Goal: Transaction & Acquisition: Purchase product/service

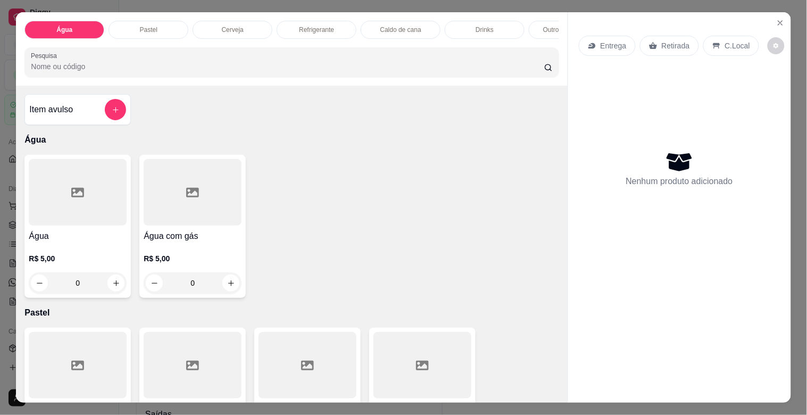
click at [165, 25] on div "Pastel" at bounding box center [149, 30] width 80 height 18
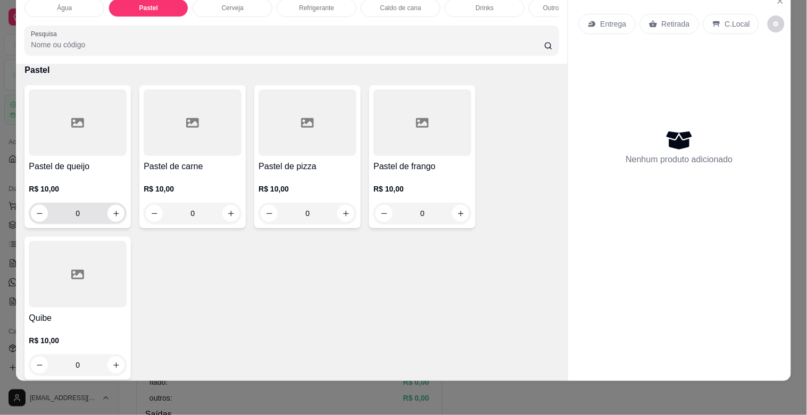
click at [121, 217] on div "0" at bounding box center [78, 213] width 98 height 21
click at [113, 216] on icon "increase-product-quantity" at bounding box center [116, 214] width 8 height 8
type input "1"
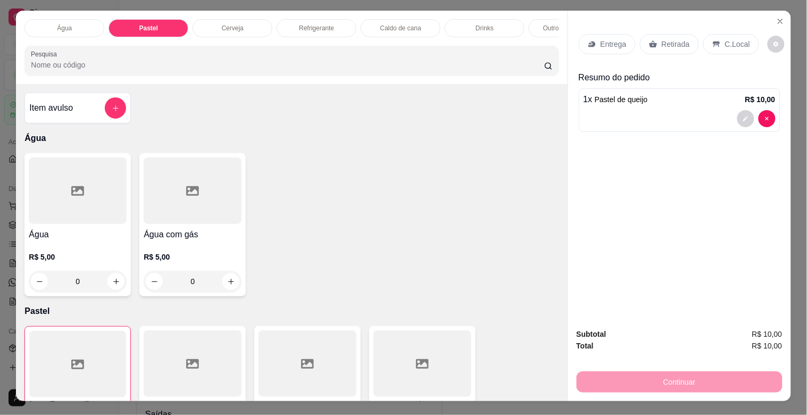
scroll to position [1, 0]
click at [545, 27] on p "Outros sem álcool" at bounding box center [569, 28] width 52 height 9
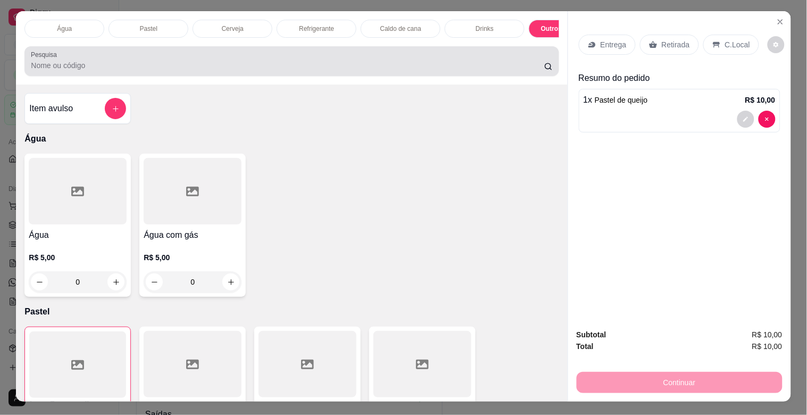
scroll to position [26, 0]
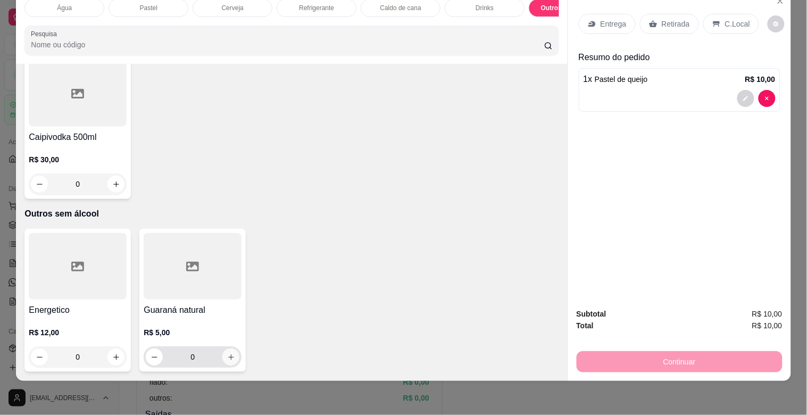
click at [222, 354] on button "increase-product-quantity" at bounding box center [230, 357] width 17 height 17
type input "1"
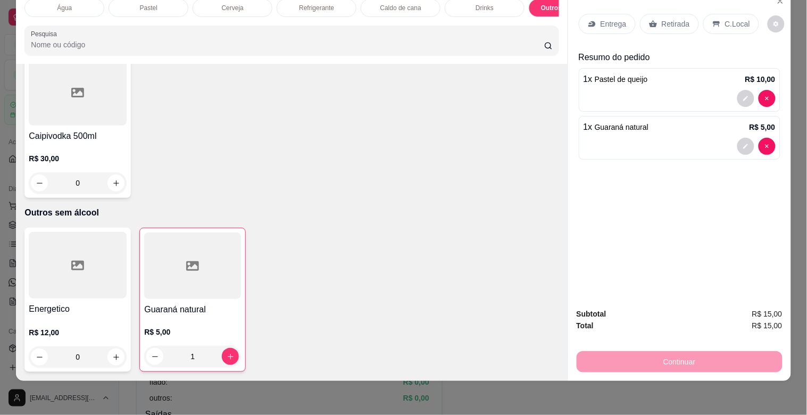
click at [716, 19] on div "C.Local" at bounding box center [732, 24] width 56 height 20
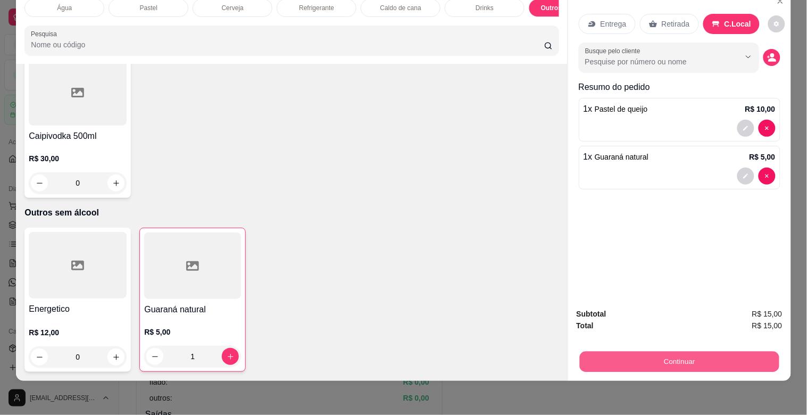
click at [715, 351] on button "Continuar" at bounding box center [680, 361] width 200 height 21
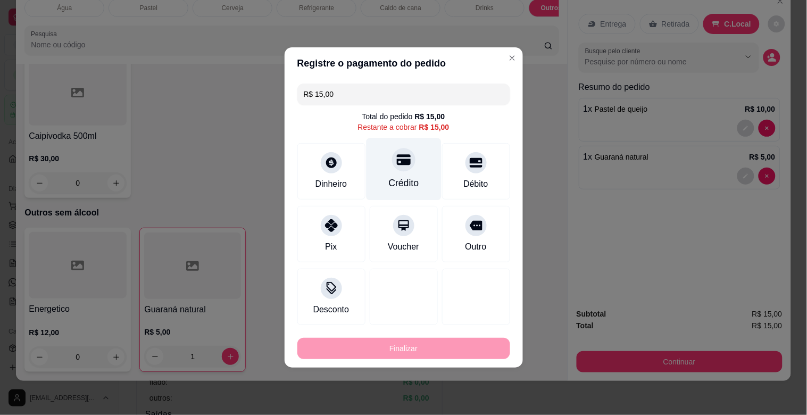
click at [392, 184] on div "Crédito" at bounding box center [403, 183] width 30 height 14
type input "R$ 0,00"
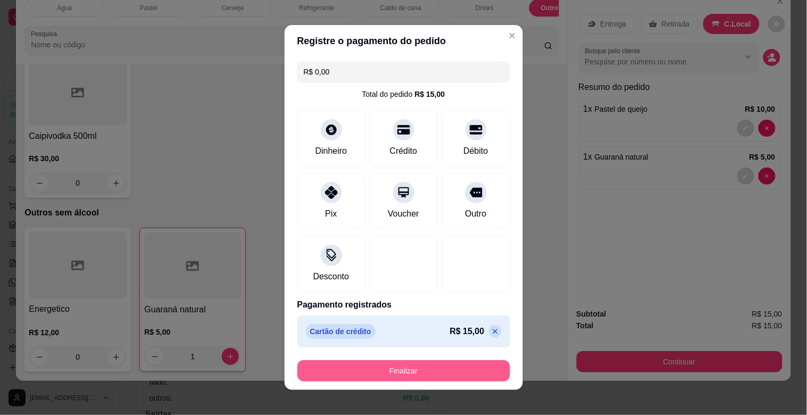
click at [460, 369] on button "Finalizar" at bounding box center [403, 370] width 213 height 21
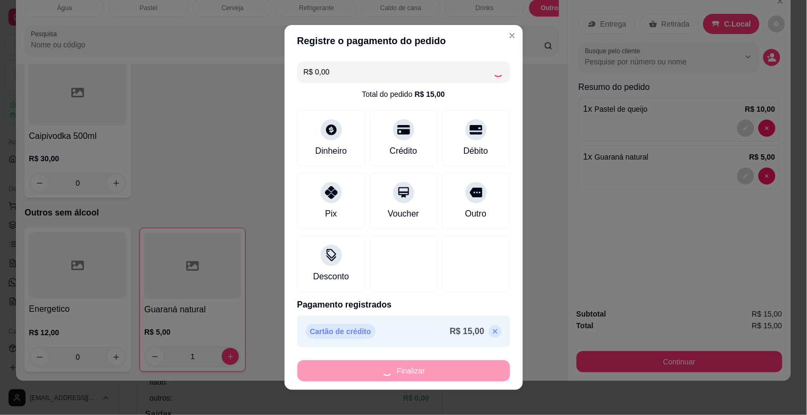
type input "0"
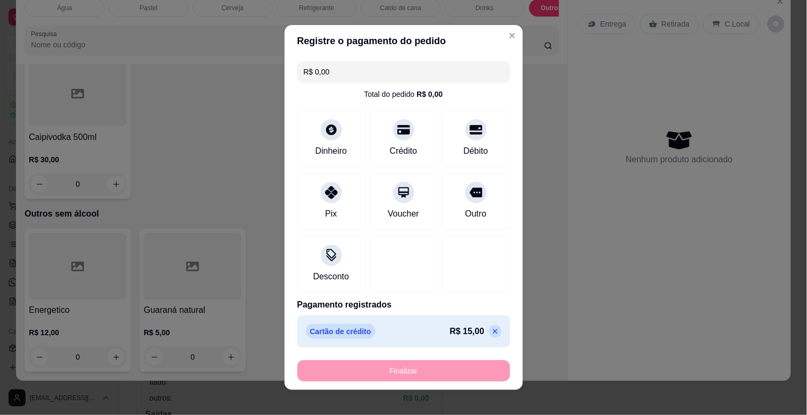
type input "-R$ 15,00"
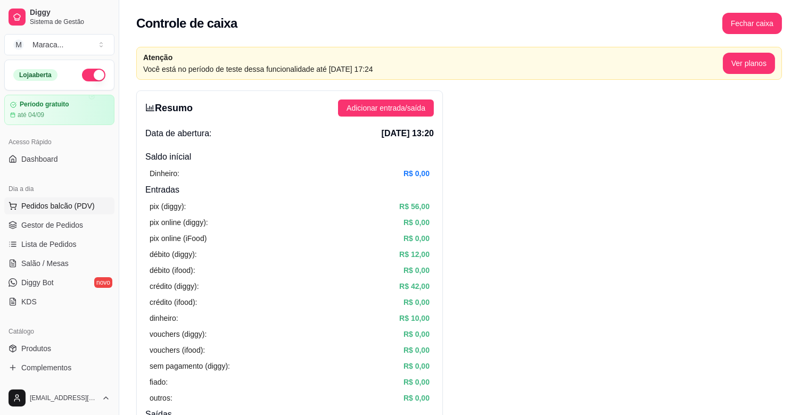
click at [63, 211] on button "Pedidos balcão (PDV)" at bounding box center [59, 205] width 110 height 17
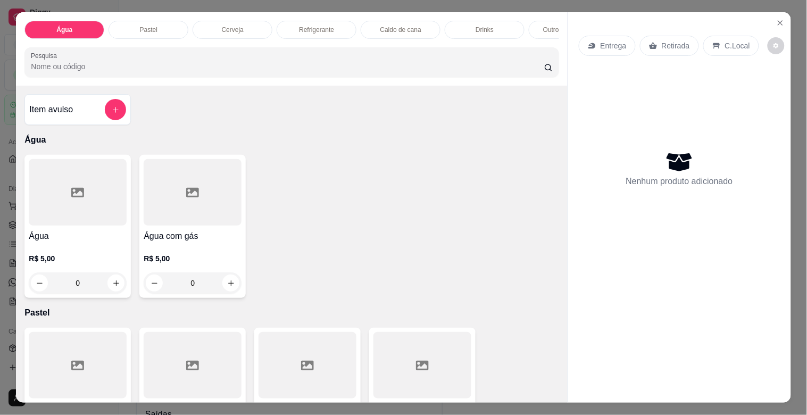
click at [204, 33] on div "Cerveja" at bounding box center [233, 30] width 80 height 18
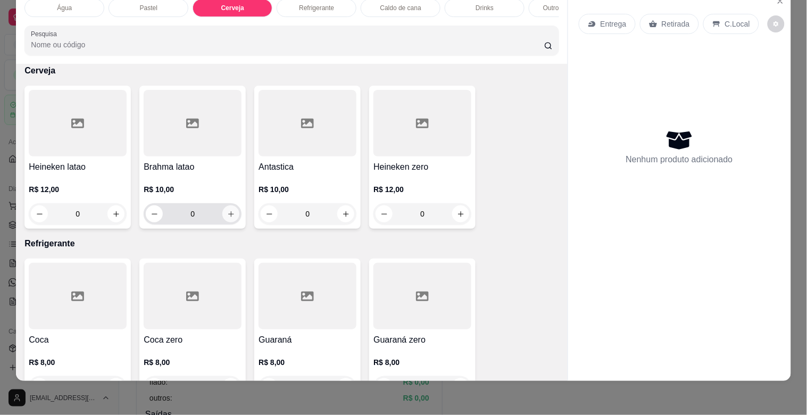
click at [224, 220] on button "increase-product-quantity" at bounding box center [230, 213] width 17 height 17
type input "1"
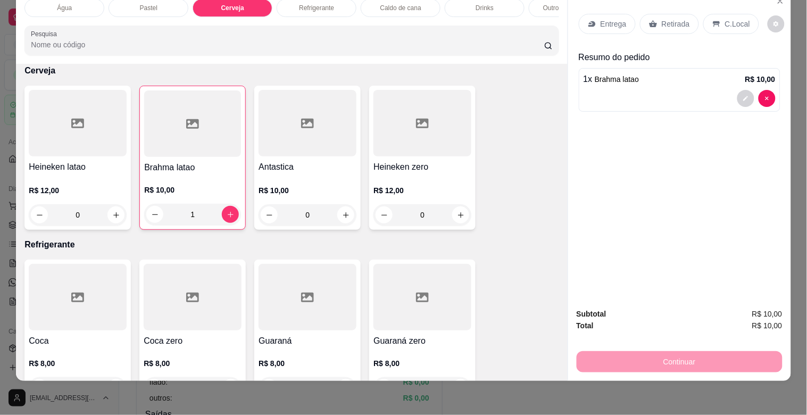
click at [725, 19] on p "C.Local" at bounding box center [737, 24] width 25 height 11
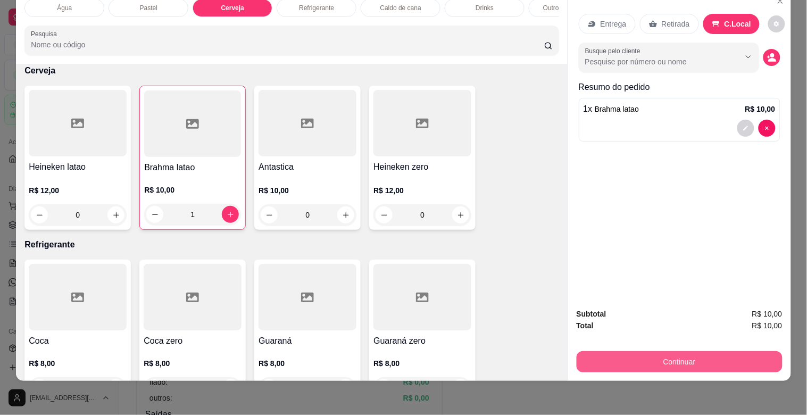
click at [681, 353] on button "Continuar" at bounding box center [680, 361] width 206 height 21
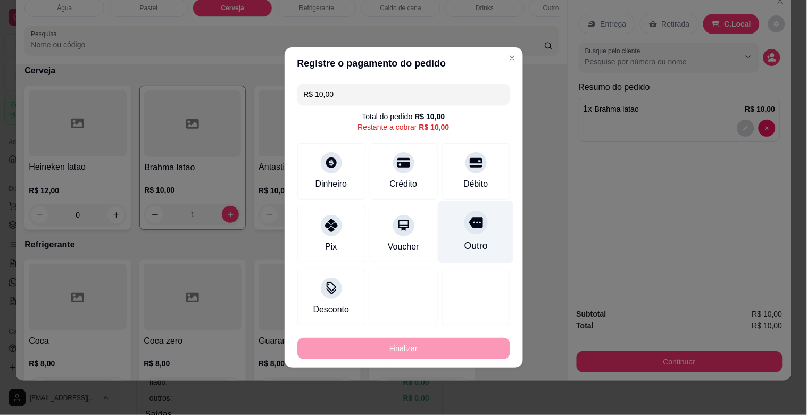
click at [486, 183] on div "Débito" at bounding box center [476, 171] width 68 height 56
type input "R$ 0,00"
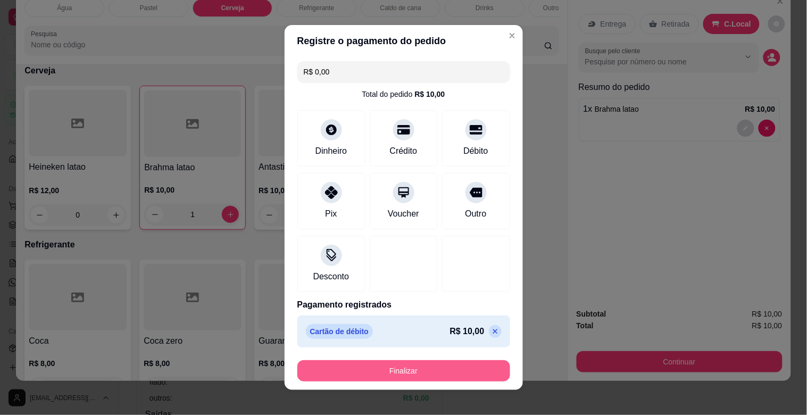
click at [424, 371] on button "Finalizar" at bounding box center [403, 370] width 213 height 21
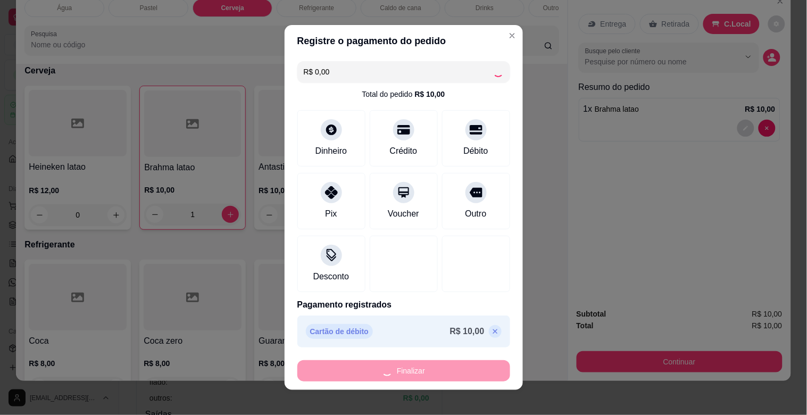
type input "0"
type input "-R$ 10,00"
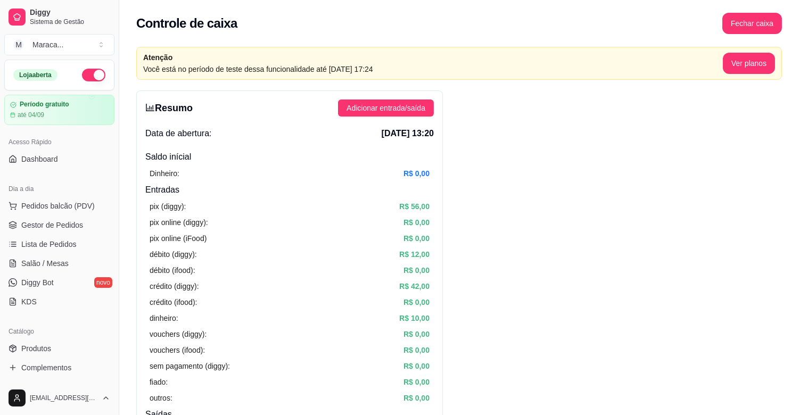
click at [65, 200] on button "Pedidos balcão (PDV)" at bounding box center [59, 205] width 110 height 17
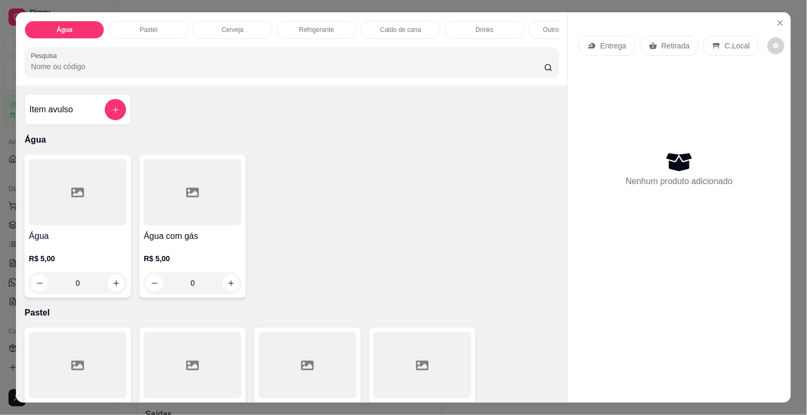
click at [168, 25] on div "Pastel" at bounding box center [149, 30] width 80 height 18
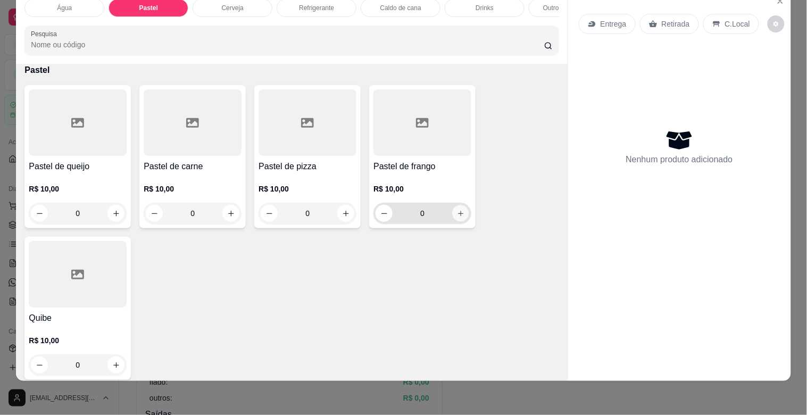
click at [457, 213] on icon "increase-product-quantity" at bounding box center [461, 214] width 8 height 8
type input "1"
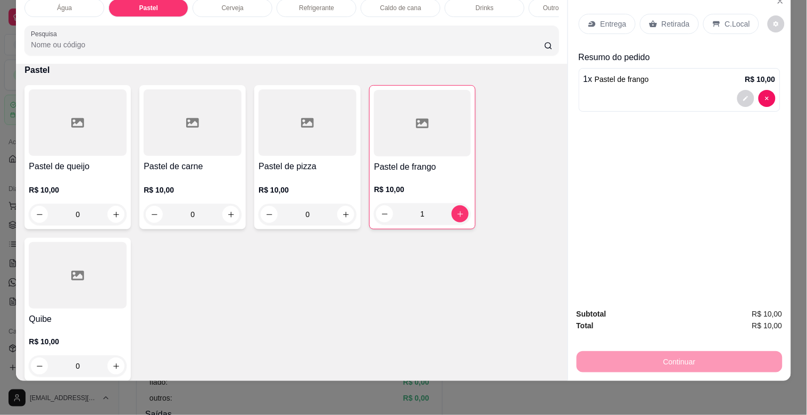
drag, startPoint x: 576, startPoint y: 131, endPoint x: 660, endPoint y: 70, distance: 104.7
click at [624, 112] on div "Entrega Retirada C.Local Resumo do pedido 1 x Pastel de frango R$ 10,00" at bounding box center [679, 144] width 223 height 309
click at [713, 20] on icon at bounding box center [717, 24] width 9 height 9
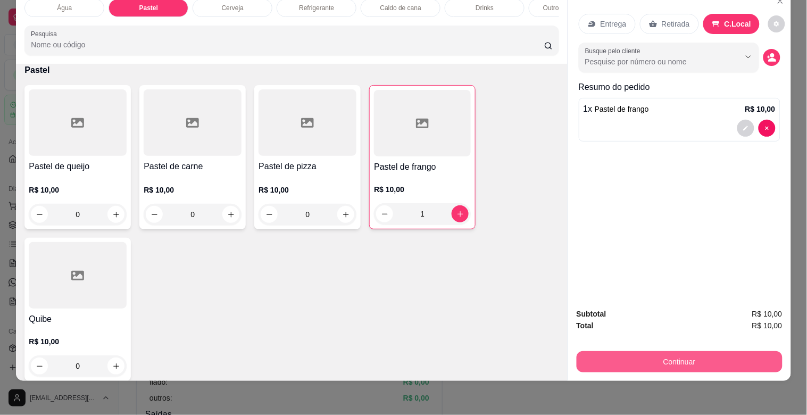
click at [658, 351] on button "Continuar" at bounding box center [680, 361] width 206 height 21
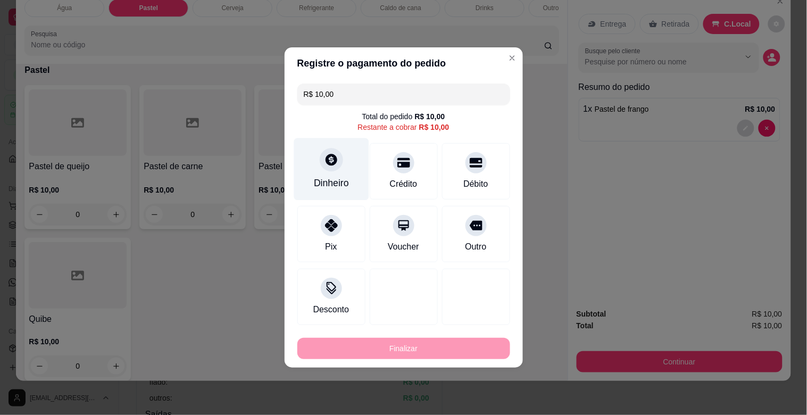
click at [333, 167] on div at bounding box center [331, 159] width 23 height 23
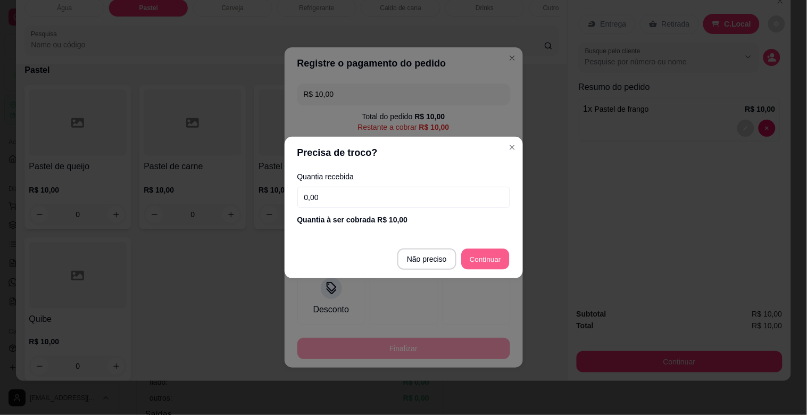
type input "R$ 0,00"
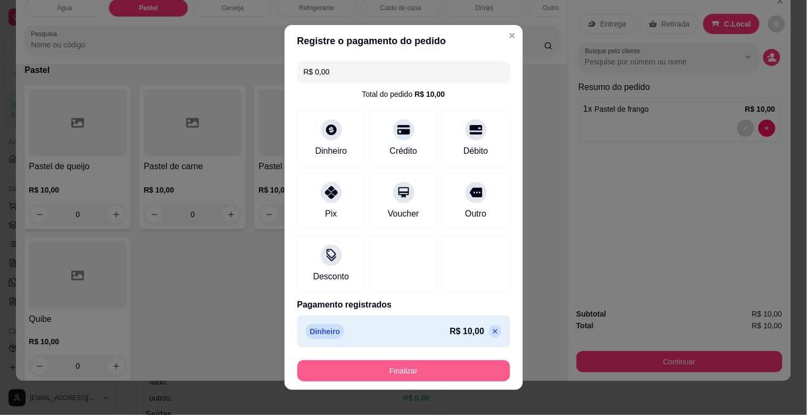
click at [442, 374] on button "Finalizar" at bounding box center [403, 370] width 213 height 21
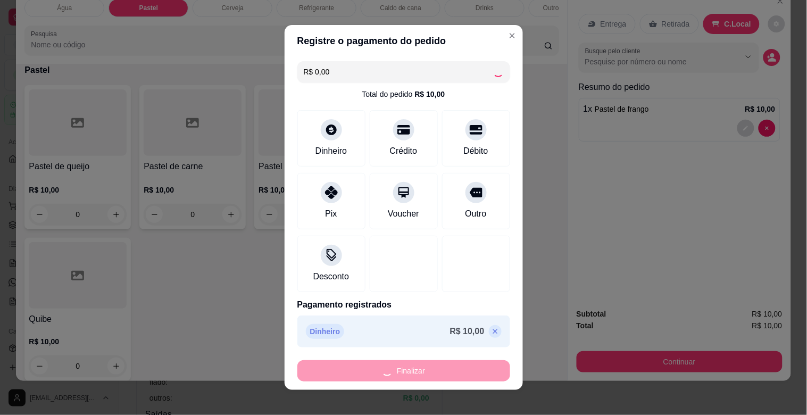
type input "0"
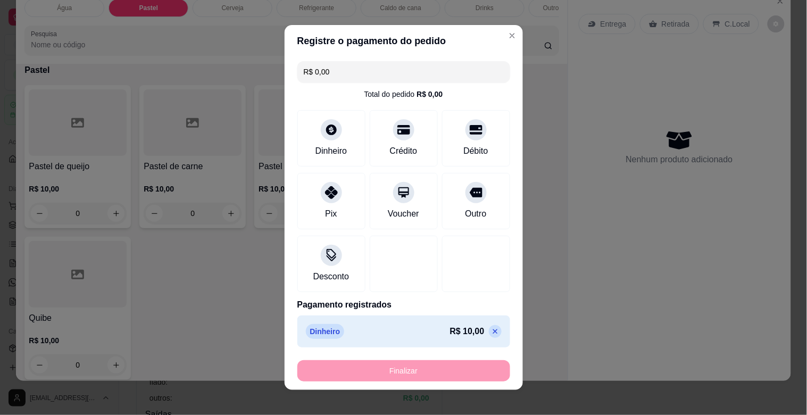
type input "-R$ 10,00"
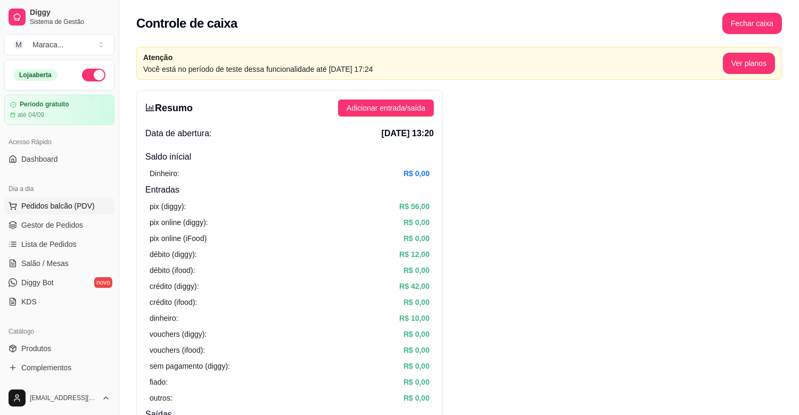
click at [44, 209] on span "Pedidos balcão (PDV)" at bounding box center [57, 206] width 73 height 11
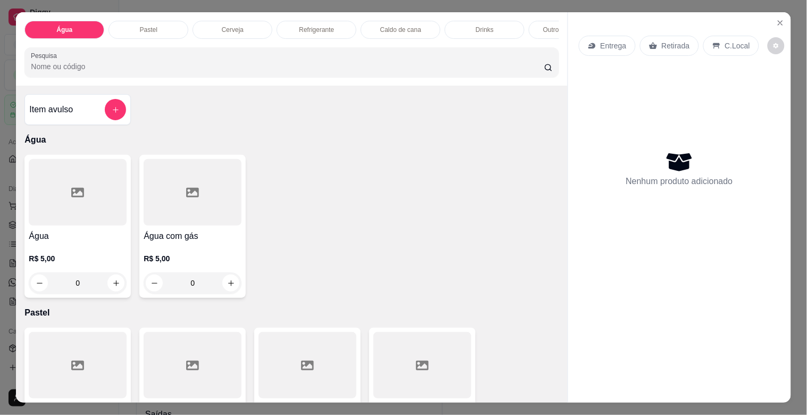
click at [253, 21] on div "Cerveja" at bounding box center [233, 30] width 80 height 18
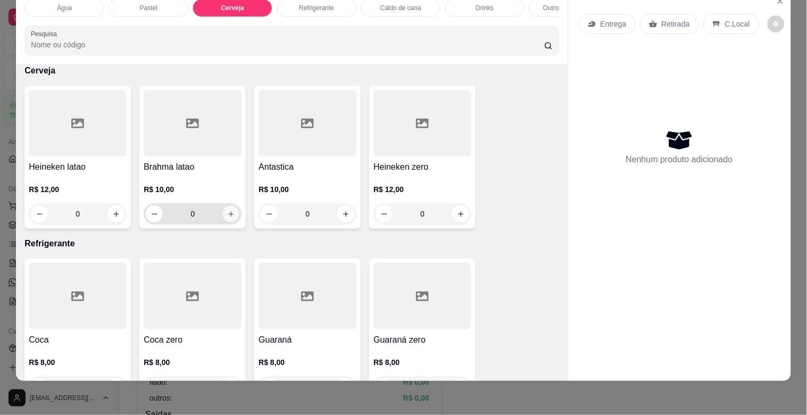
click at [229, 217] on icon "increase-product-quantity" at bounding box center [231, 214] width 8 height 8
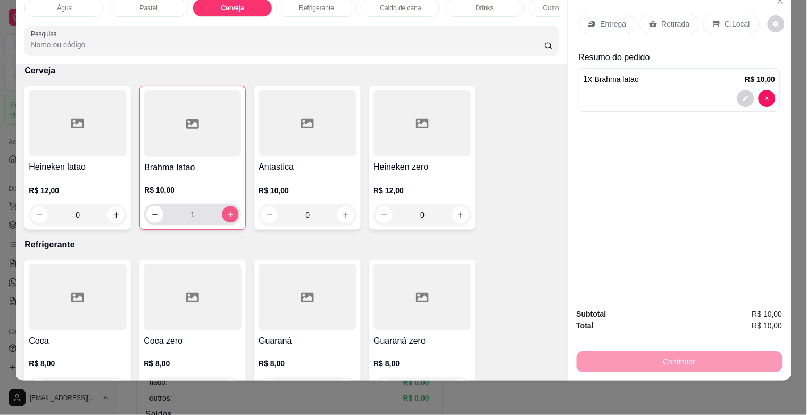
click at [229, 217] on icon "increase-product-quantity" at bounding box center [231, 215] width 8 height 8
type input "2"
click at [728, 19] on p "C.Local" at bounding box center [737, 24] width 25 height 11
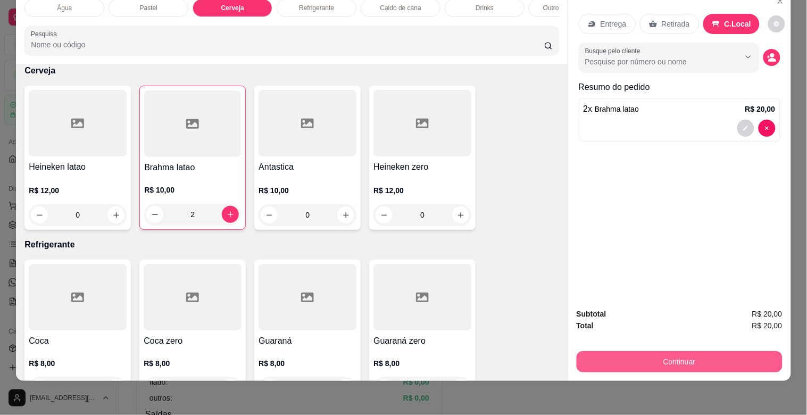
click at [715, 351] on button "Continuar" at bounding box center [680, 361] width 206 height 21
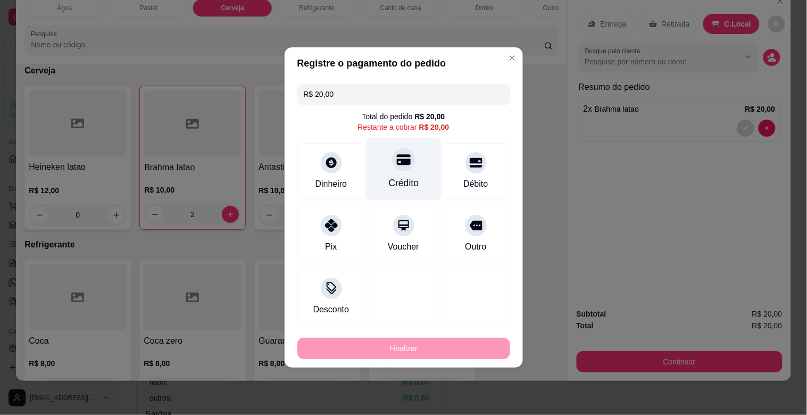
click at [398, 173] on div "Crédito" at bounding box center [403, 169] width 75 height 62
type input "R$ 0,00"
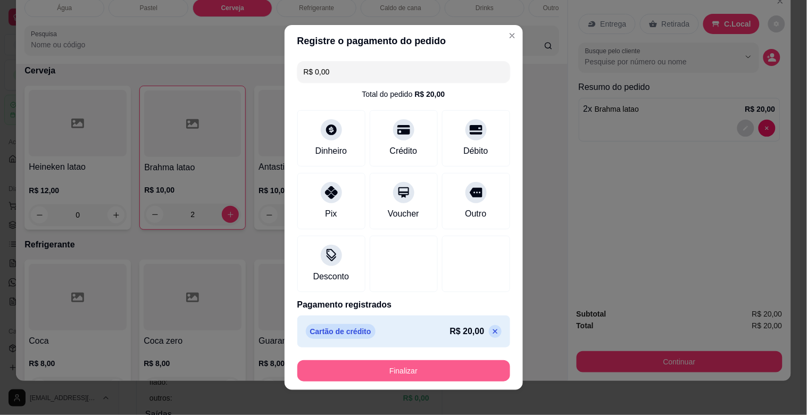
click at [475, 368] on button "Finalizar" at bounding box center [403, 370] width 213 height 21
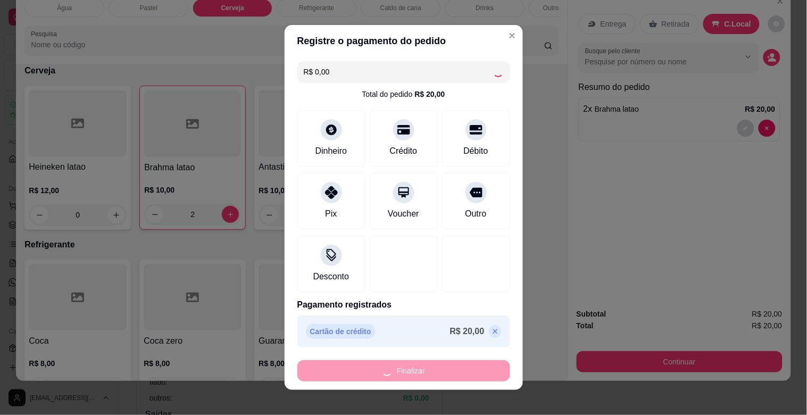
type input "0"
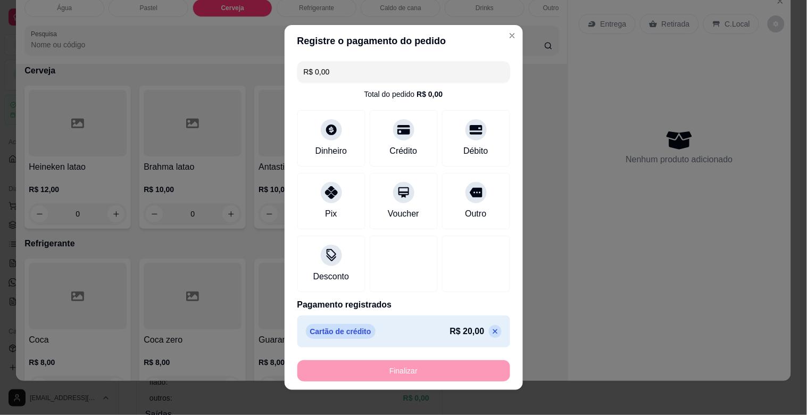
type input "-R$ 20,00"
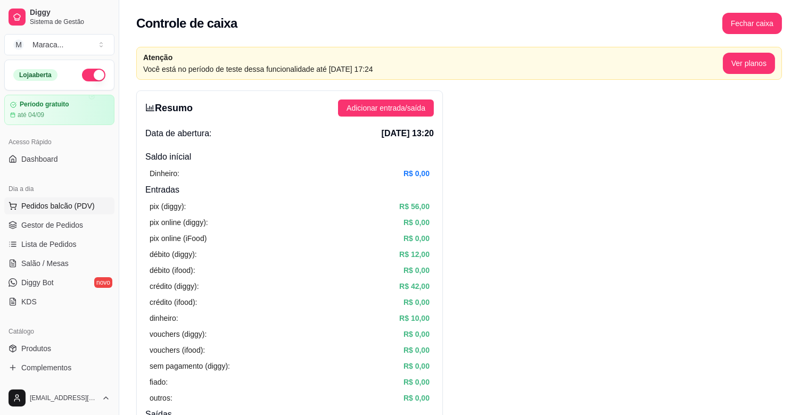
click at [81, 202] on span "Pedidos balcão (PDV)" at bounding box center [57, 206] width 73 height 11
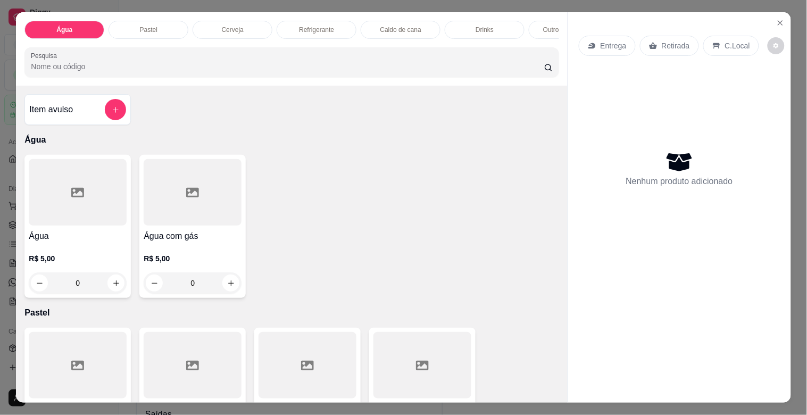
click at [501, 30] on div "Drinks" at bounding box center [485, 30] width 80 height 18
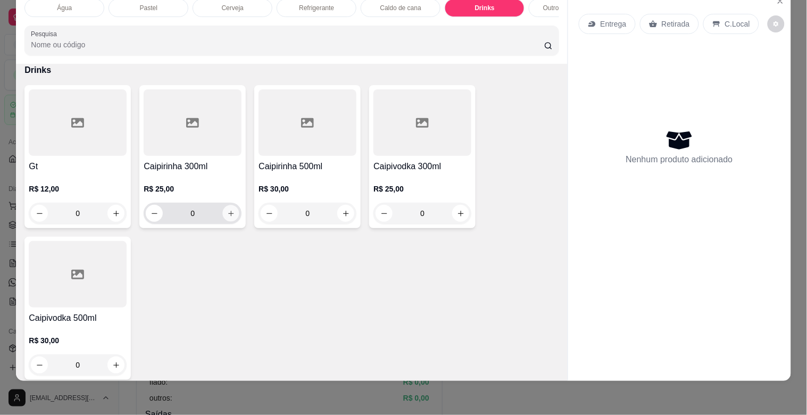
click at [227, 217] on icon "increase-product-quantity" at bounding box center [231, 214] width 8 height 8
type input "1"
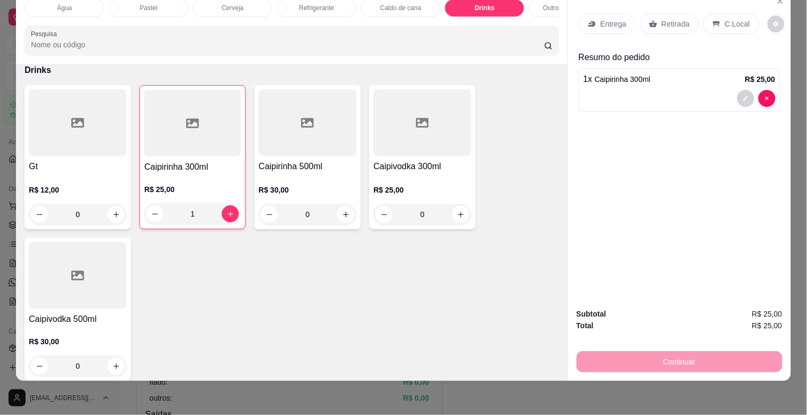
click at [732, 19] on p "C.Local" at bounding box center [737, 24] width 25 height 11
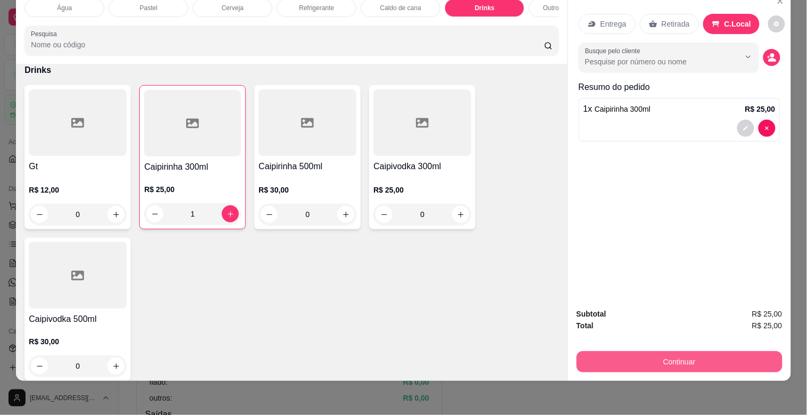
click at [677, 349] on div "Continuar" at bounding box center [680, 361] width 206 height 24
click at [675, 351] on button "Continuar" at bounding box center [680, 361] width 206 height 21
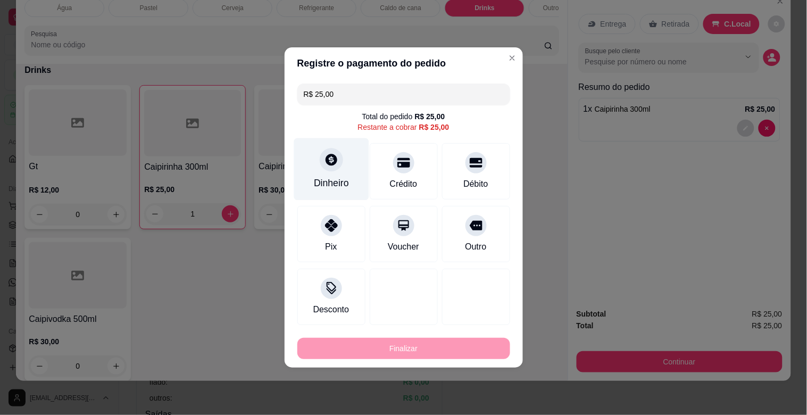
click at [327, 166] on icon at bounding box center [331, 160] width 14 height 14
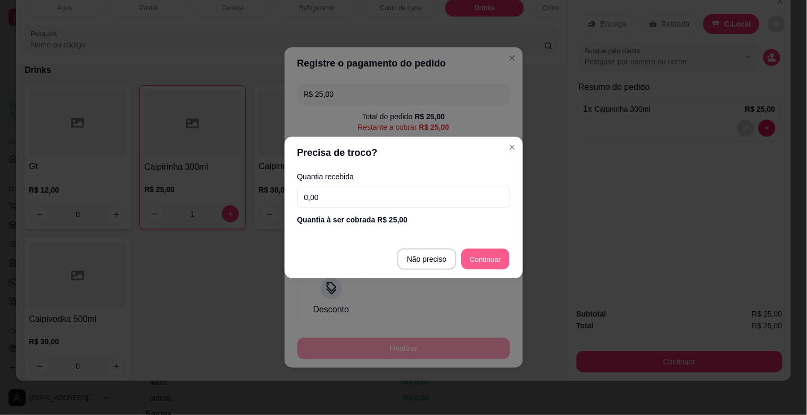
type input "R$ 0,00"
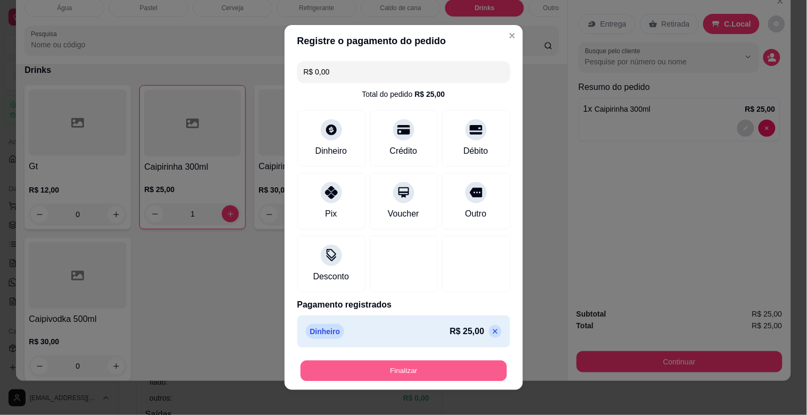
click at [439, 369] on button "Finalizar" at bounding box center [404, 371] width 206 height 21
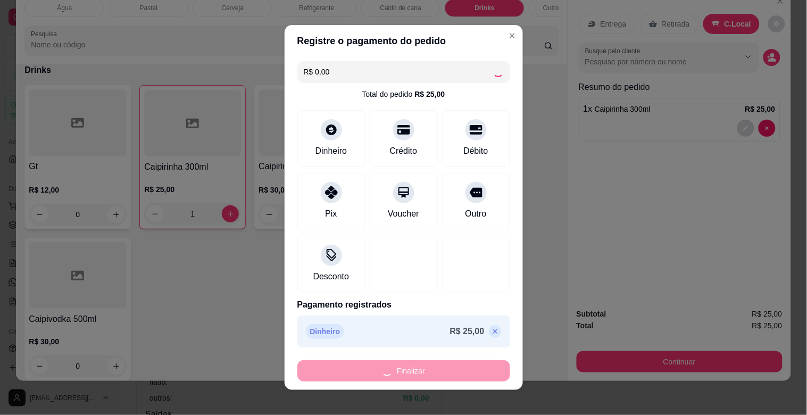
type input "0"
type input "-R$ 25,00"
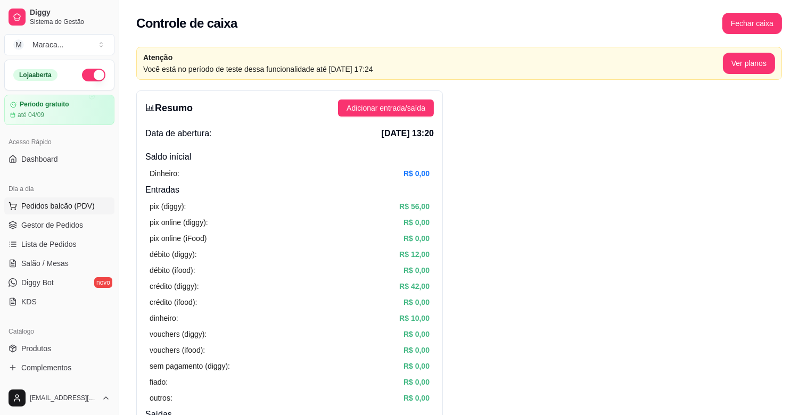
click at [69, 201] on span "Pedidos balcão (PDV)" at bounding box center [57, 206] width 73 height 11
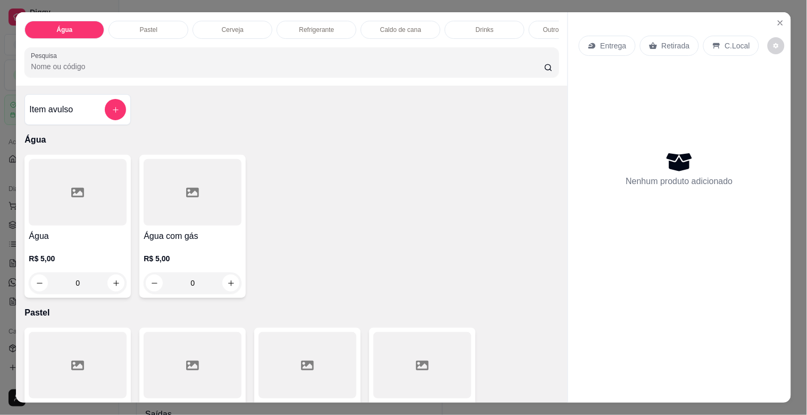
click at [224, 34] on div "Cerveja" at bounding box center [233, 30] width 80 height 18
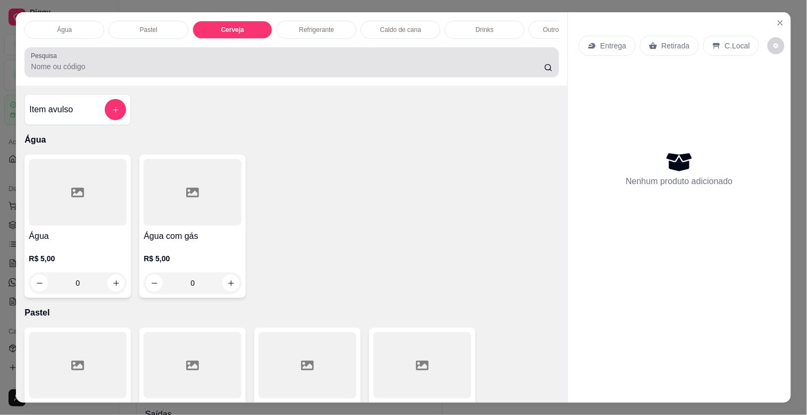
scroll to position [26, 0]
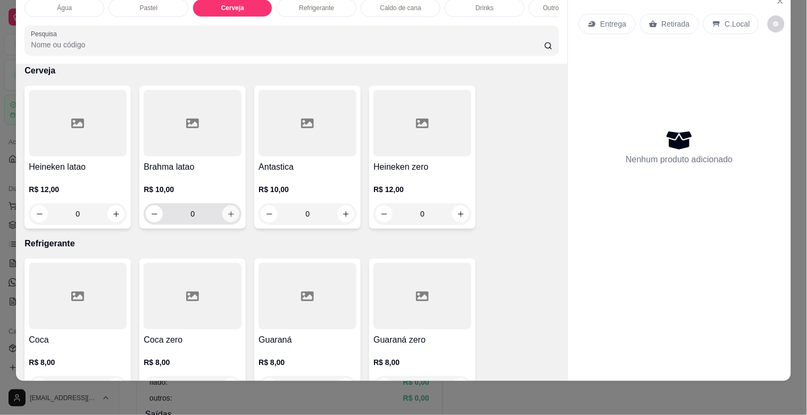
click at [227, 211] on icon "increase-product-quantity" at bounding box center [231, 214] width 8 height 8
type input "1"
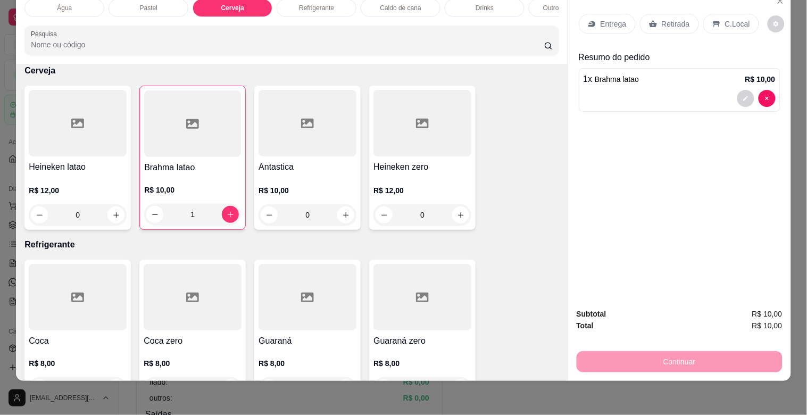
click at [716, 14] on div "C.Local" at bounding box center [732, 24] width 56 height 20
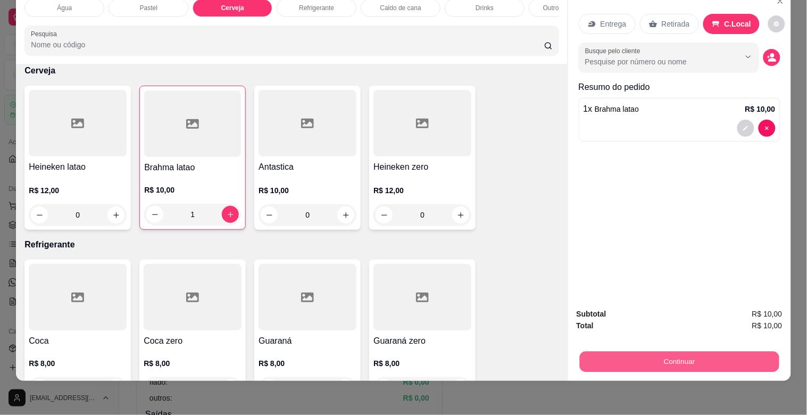
click at [668, 353] on button "Continuar" at bounding box center [680, 361] width 200 height 21
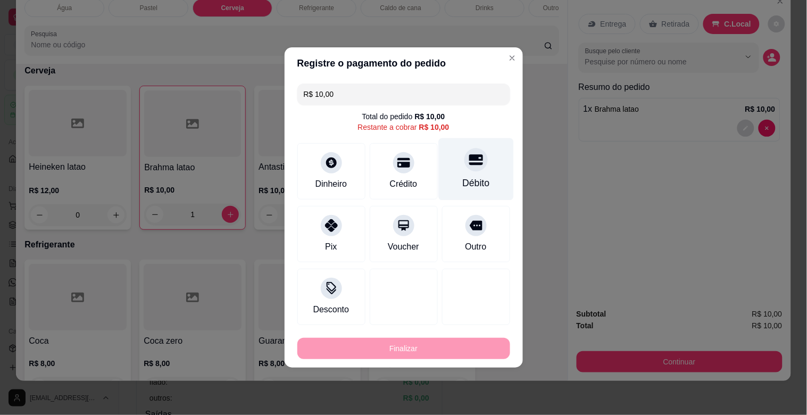
click at [491, 176] on div "Débito" at bounding box center [476, 169] width 75 height 62
type input "R$ 0,00"
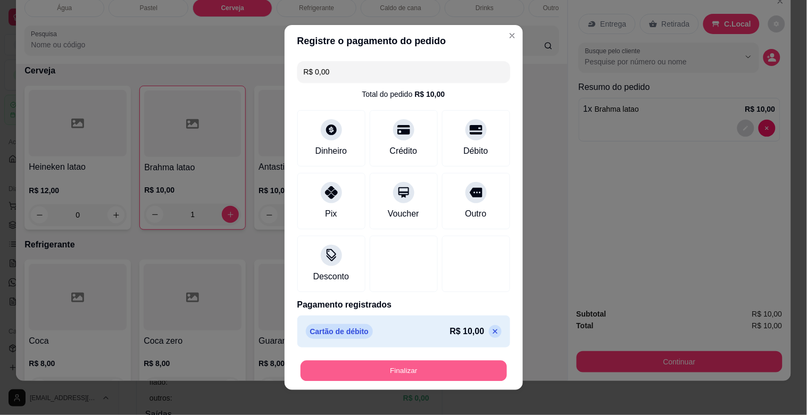
click at [439, 373] on button "Finalizar" at bounding box center [404, 371] width 206 height 21
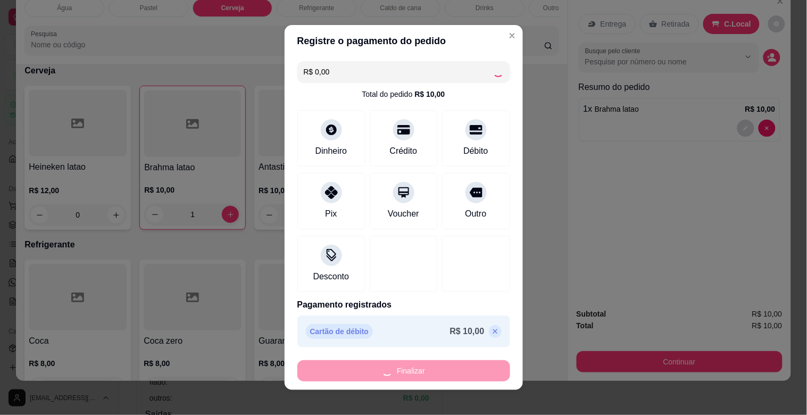
type input "0"
type input "-R$ 10,00"
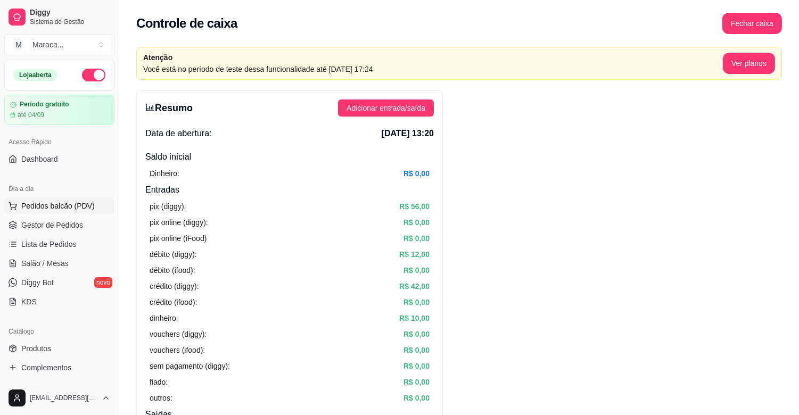
click at [78, 204] on span "Pedidos balcão (PDV)" at bounding box center [57, 206] width 73 height 11
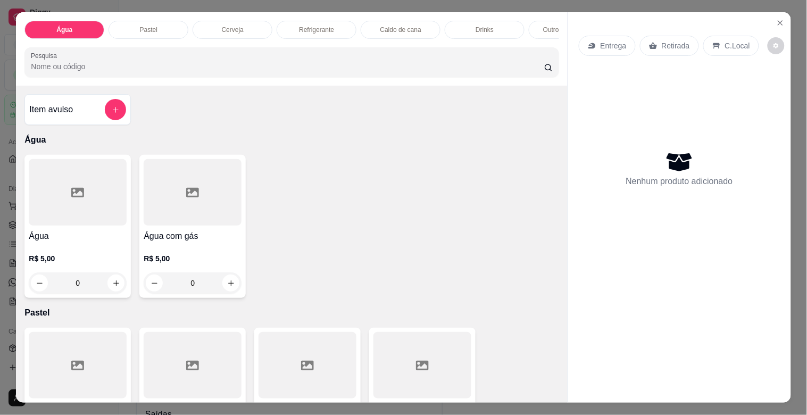
click at [251, 23] on div "Cerveja" at bounding box center [233, 30] width 80 height 18
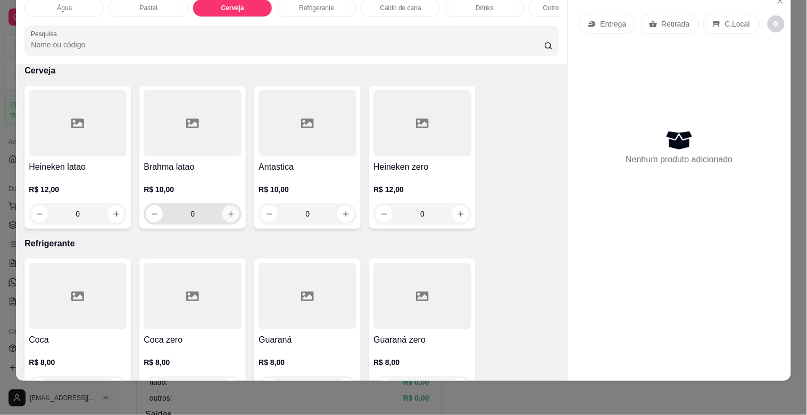
click at [227, 214] on icon "increase-product-quantity" at bounding box center [231, 214] width 8 height 8
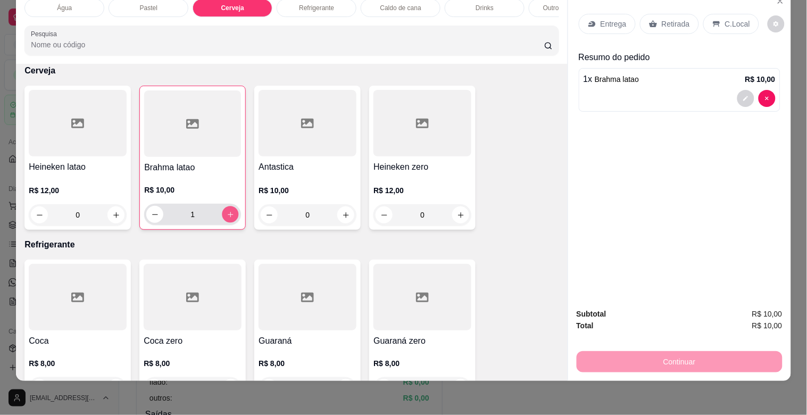
click at [228, 214] on icon "increase-product-quantity" at bounding box center [230, 214] width 5 height 5
type input "2"
click at [725, 19] on p "C.Local" at bounding box center [737, 24] width 25 height 11
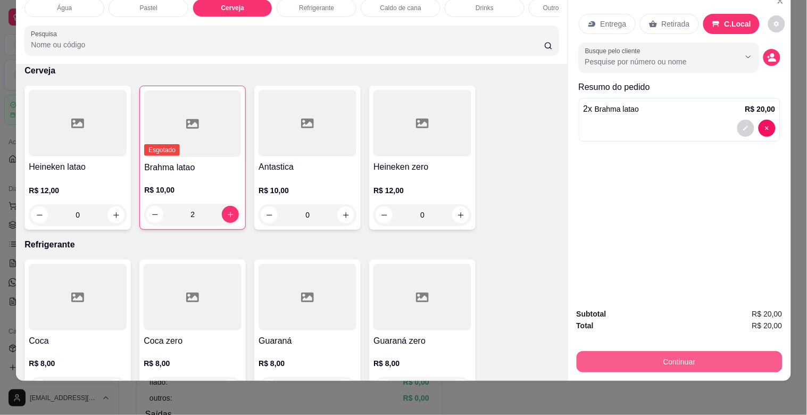
click at [668, 357] on button "Continuar" at bounding box center [680, 361] width 206 height 21
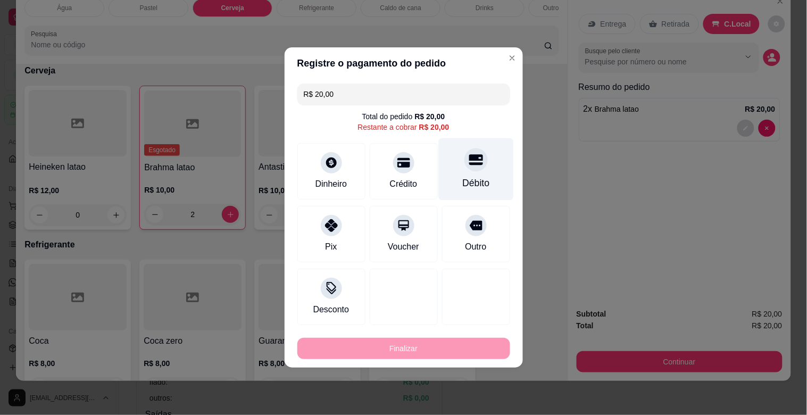
click at [490, 173] on div "Débito" at bounding box center [476, 169] width 75 height 62
type input "R$ 0,00"
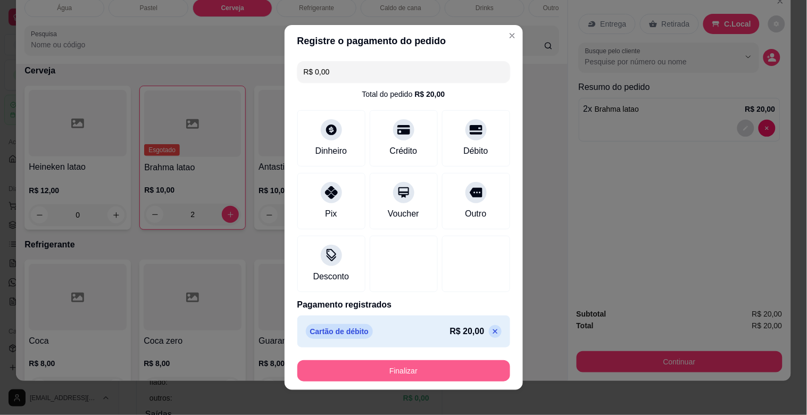
click at [448, 374] on button "Finalizar" at bounding box center [403, 370] width 213 height 21
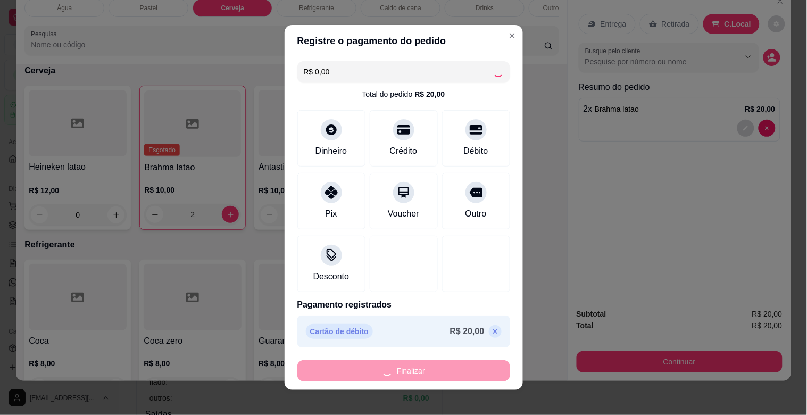
type input "0"
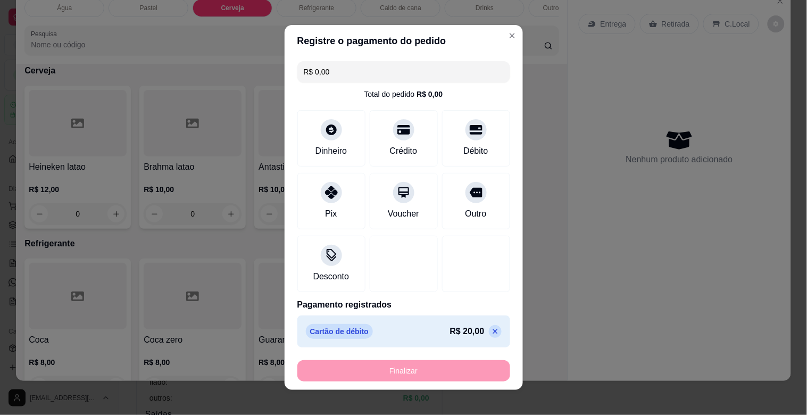
type input "-R$ 20,00"
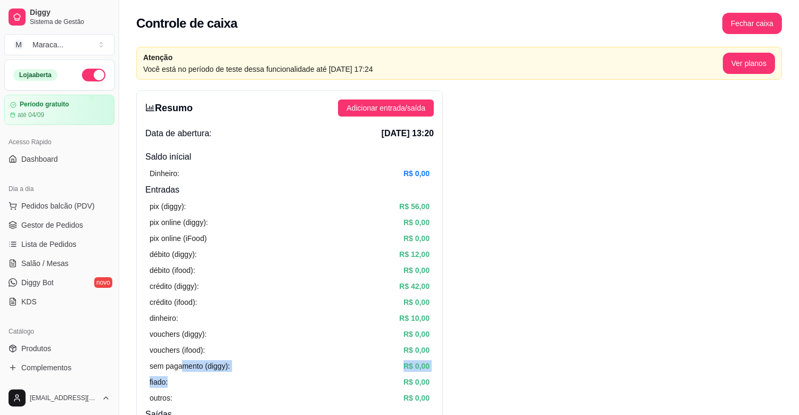
drag, startPoint x: 192, startPoint y: 362, endPoint x: 170, endPoint y: 343, distance: 29.4
click at [173, 348] on div "pix (diggy): R$ 56,00 pix online (diggy): R$ 0,00 pix online (iFood) R$ 0,00 dé…" at bounding box center [289, 302] width 288 height 212
click at [63, 208] on span "Pedidos balcão (PDV)" at bounding box center [57, 206] width 73 height 11
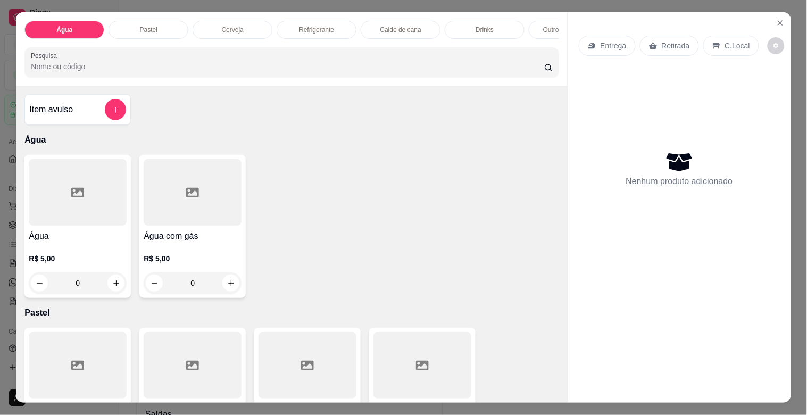
click at [156, 31] on div "Pastel" at bounding box center [149, 30] width 80 height 18
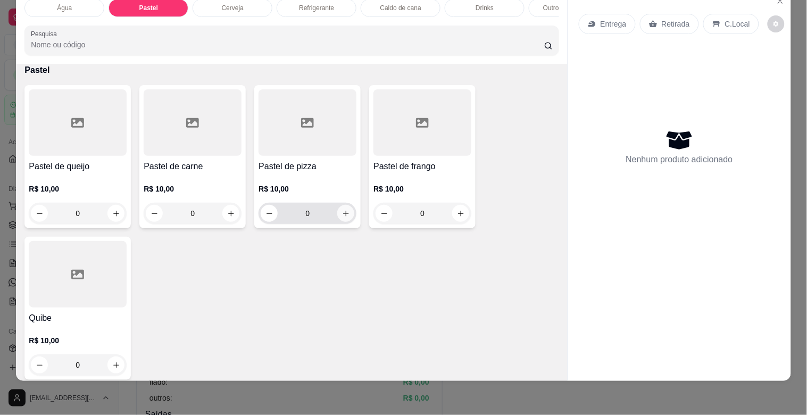
click at [342, 216] on icon "increase-product-quantity" at bounding box center [346, 214] width 8 height 8
type input "1"
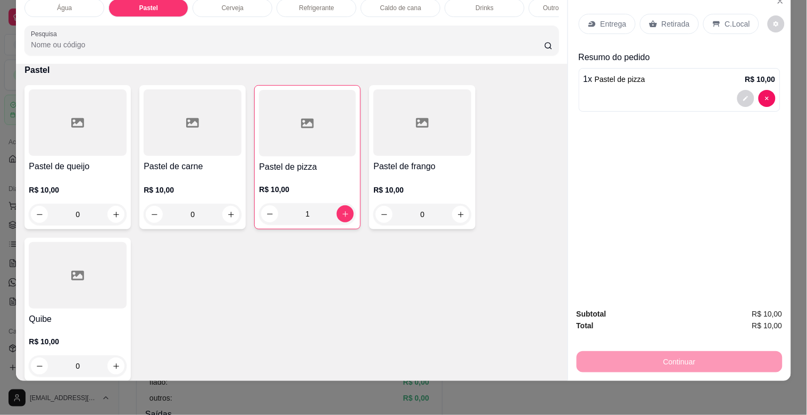
scroll to position [0, 0]
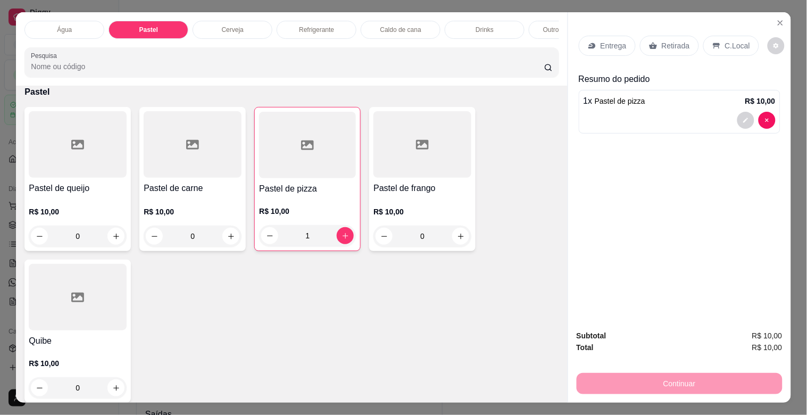
click at [307, 29] on p "Refrigerante" at bounding box center [316, 30] width 35 height 9
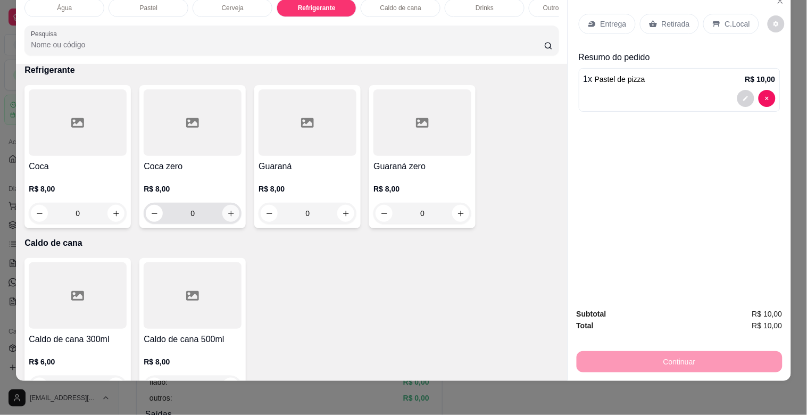
click at [229, 214] on icon "increase-product-quantity" at bounding box center [231, 214] width 8 height 8
type input "1"
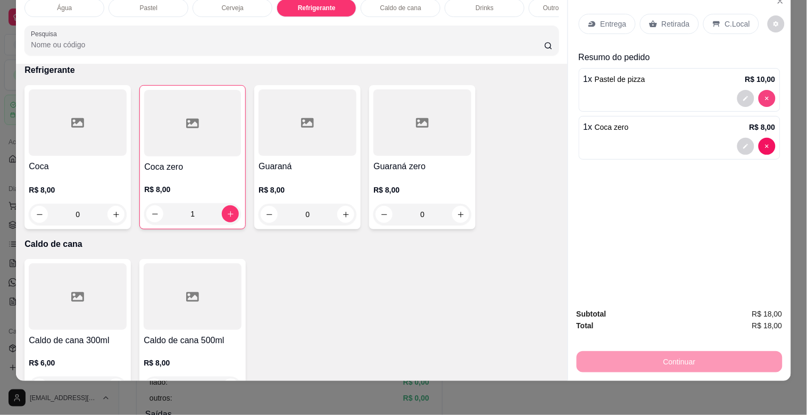
type input "0"
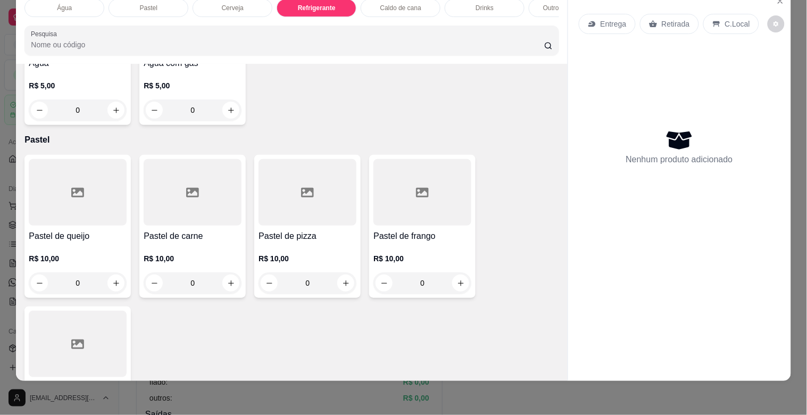
scroll to position [142, 0]
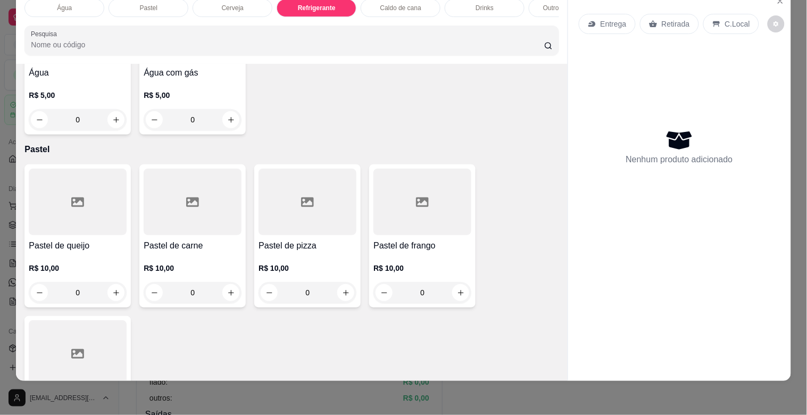
click at [251, 2] on div "Cerveja" at bounding box center [233, 8] width 80 height 18
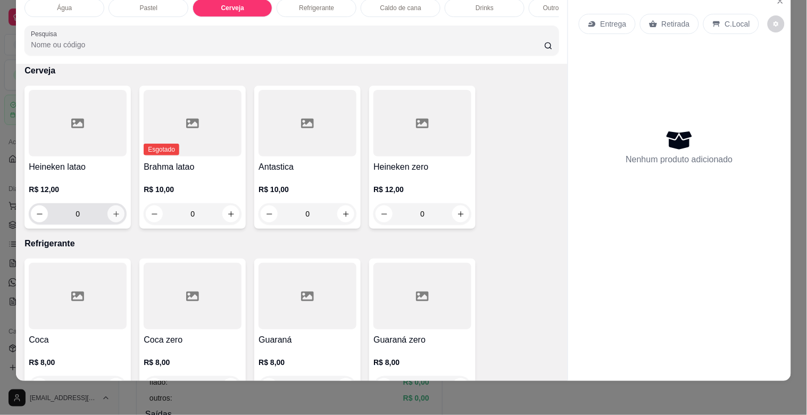
click at [108, 219] on button "increase-product-quantity" at bounding box center [116, 213] width 17 height 17
type input "1"
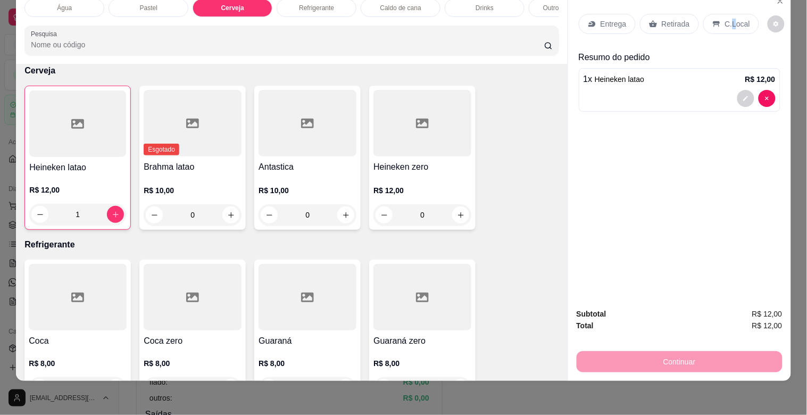
click at [727, 19] on p "C.Local" at bounding box center [737, 24] width 25 height 11
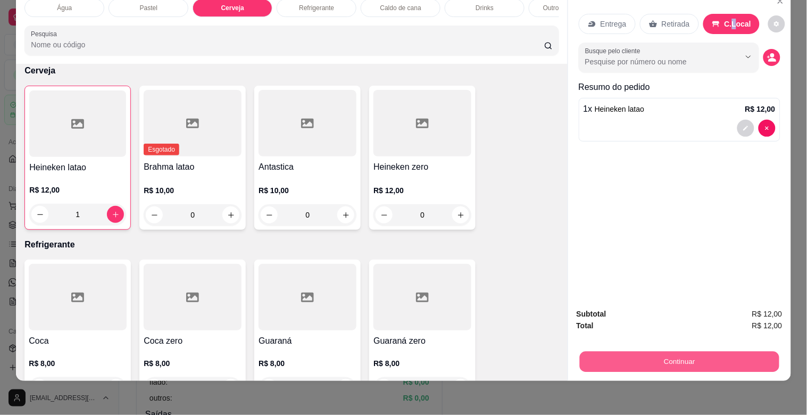
click at [676, 351] on button "Continuar" at bounding box center [680, 361] width 200 height 21
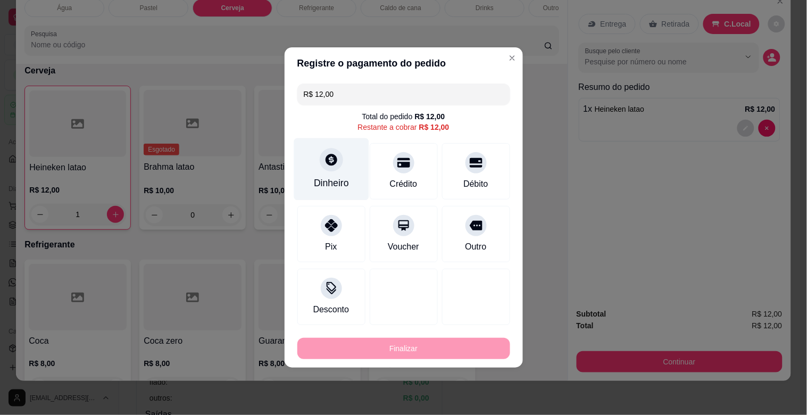
click at [344, 189] on div "Dinheiro" at bounding box center [331, 183] width 35 height 14
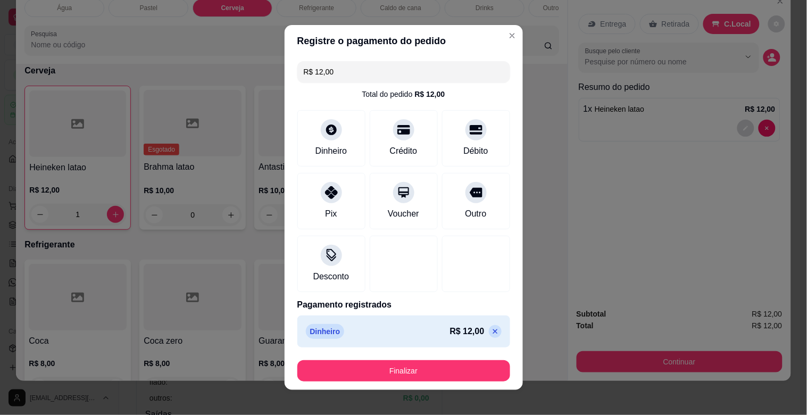
type input "R$ 0,00"
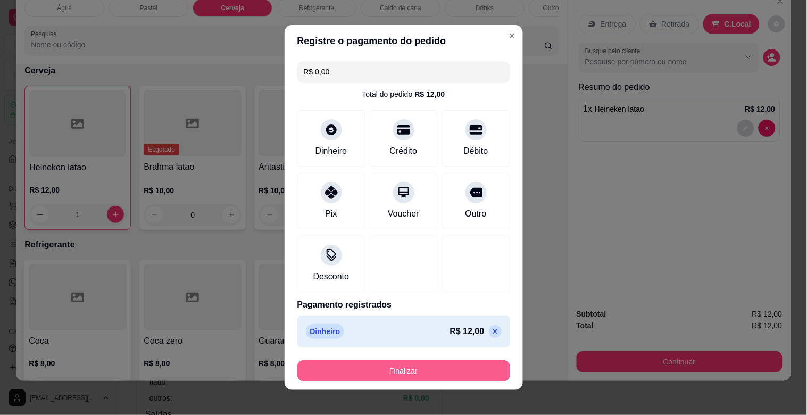
click at [433, 374] on button "Finalizar" at bounding box center [403, 370] width 213 height 21
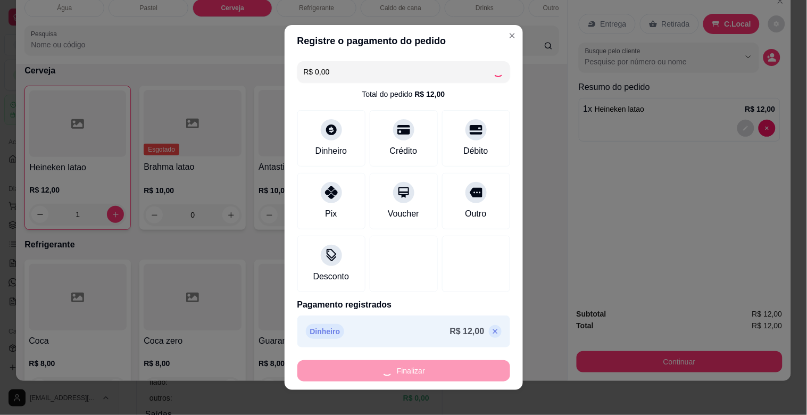
type input "0"
type input "-R$ 12,00"
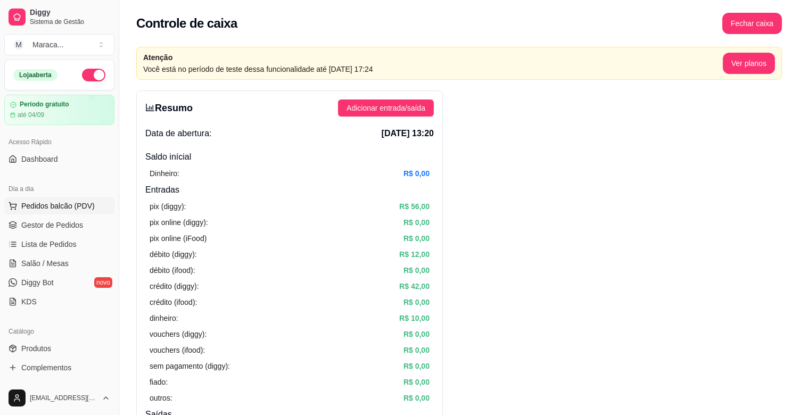
click at [88, 210] on span "Pedidos balcão (PDV)" at bounding box center [57, 206] width 73 height 11
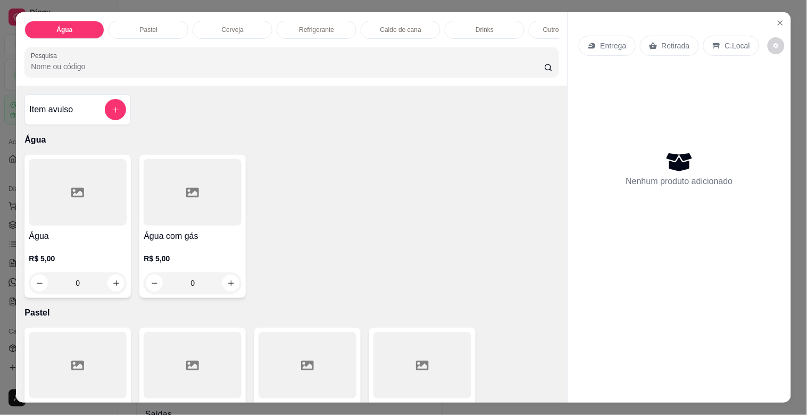
click at [168, 22] on div "Pastel" at bounding box center [149, 30] width 80 height 18
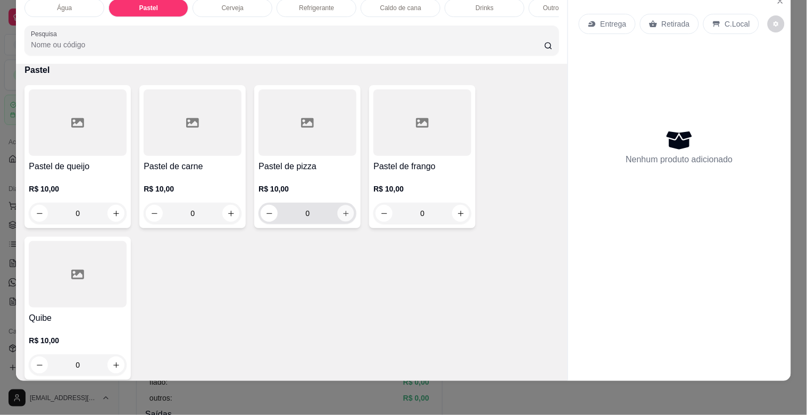
click at [342, 213] on icon "increase-product-quantity" at bounding box center [346, 214] width 8 height 8
type input "1"
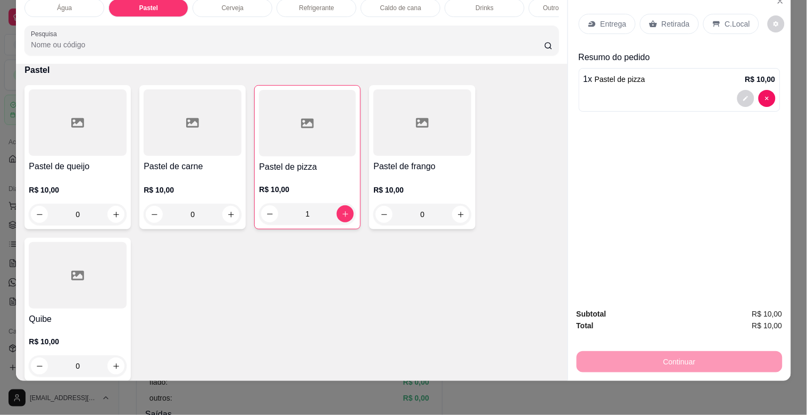
click at [336, 3] on div "Refrigerante" at bounding box center [317, 8] width 80 height 18
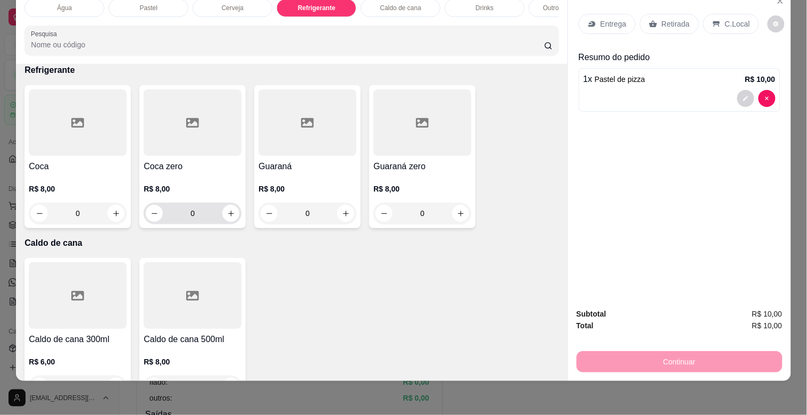
click at [227, 221] on div "Coca zero R$ 8,00 0" at bounding box center [192, 156] width 106 height 143
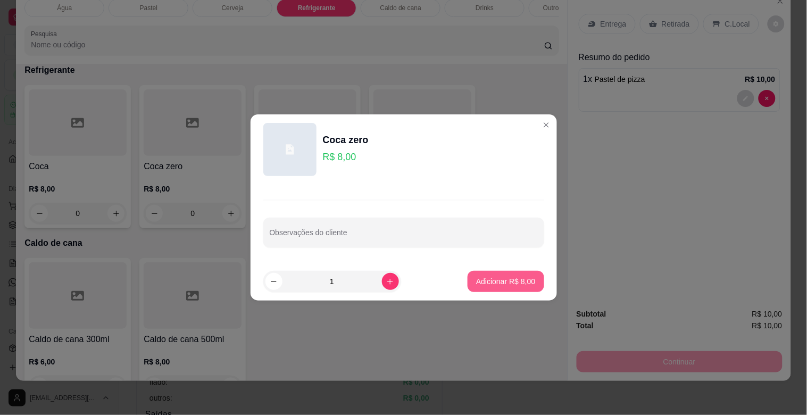
click at [476, 283] on p "Adicionar R$ 8,00" at bounding box center [505, 281] width 59 height 11
type input "1"
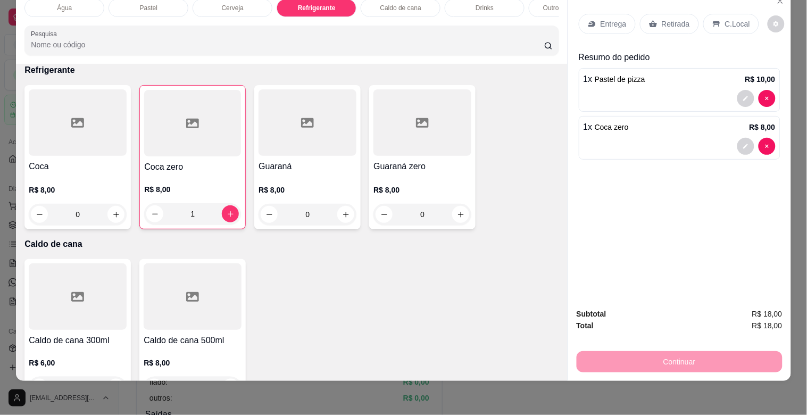
click at [714, 20] on icon at bounding box center [717, 24] width 9 height 9
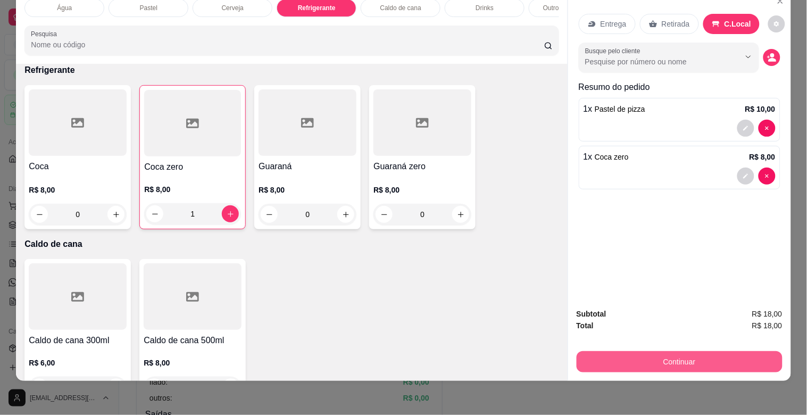
click at [625, 358] on button "Continuar" at bounding box center [680, 361] width 206 height 21
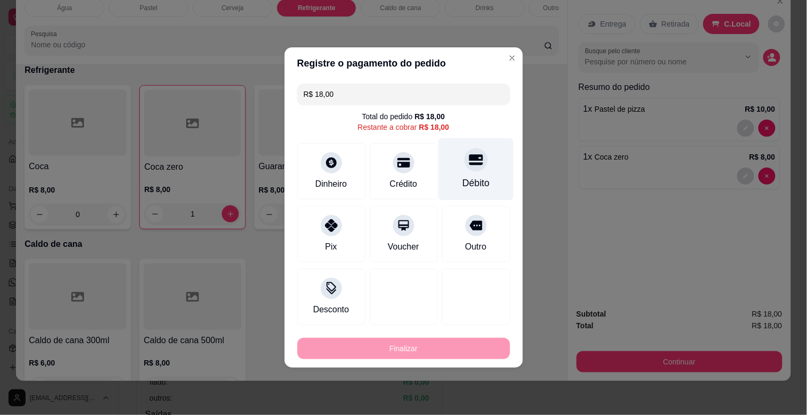
click at [487, 188] on div "Débito" at bounding box center [476, 169] width 75 height 62
type input "R$ 0,00"
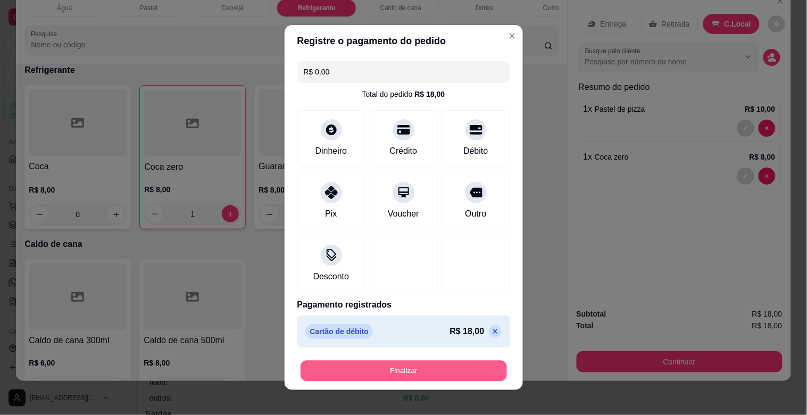
click at [439, 376] on button "Finalizar" at bounding box center [404, 371] width 206 height 21
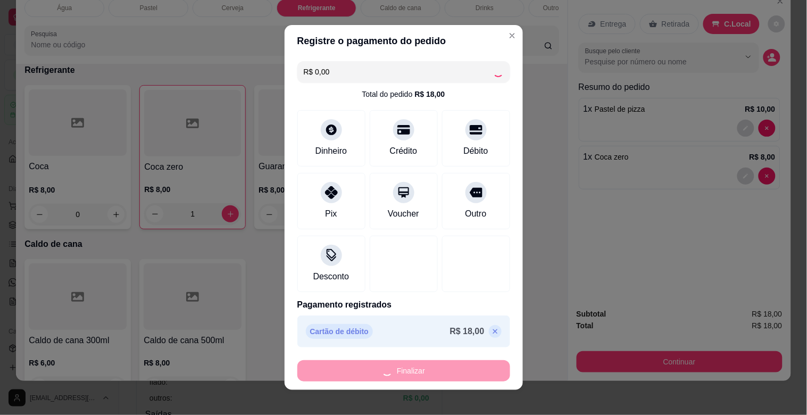
type input "0"
type input "-R$ 18,00"
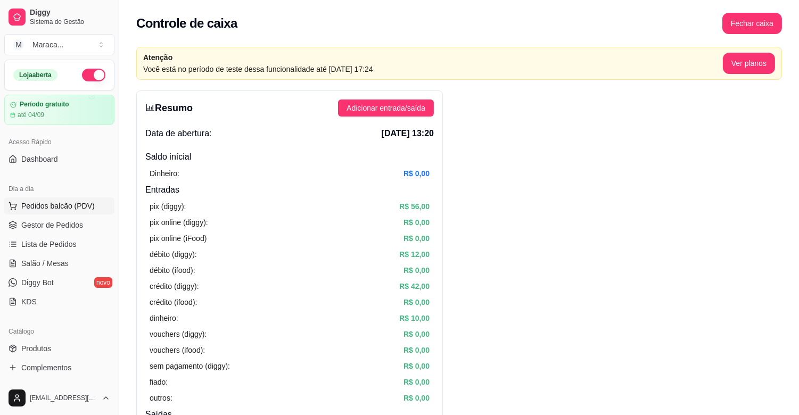
click at [82, 208] on span "Pedidos balcão (PDV)" at bounding box center [57, 206] width 73 height 11
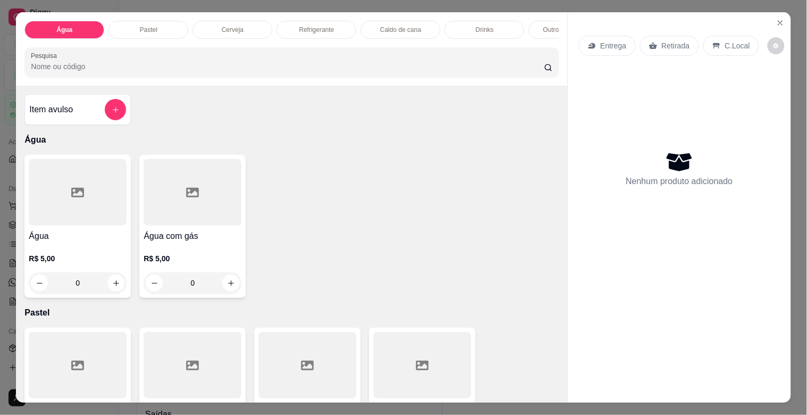
click at [238, 23] on div "Cerveja" at bounding box center [233, 30] width 80 height 18
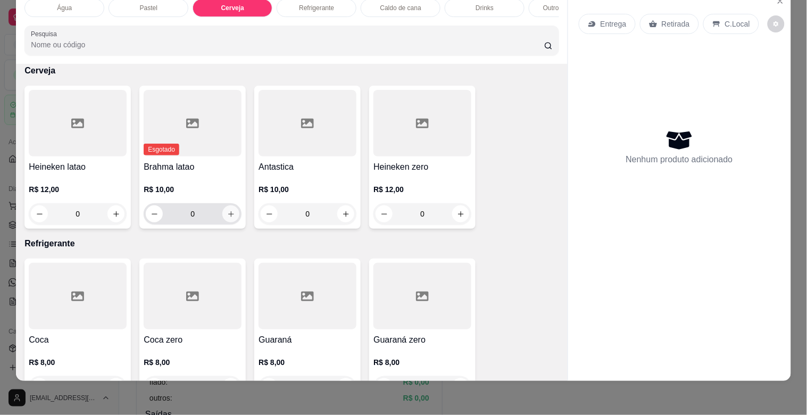
click at [227, 213] on icon "increase-product-quantity" at bounding box center [231, 214] width 8 height 8
click at [773, 21] on icon "decrease-product-quantity" at bounding box center [776, 24] width 6 height 6
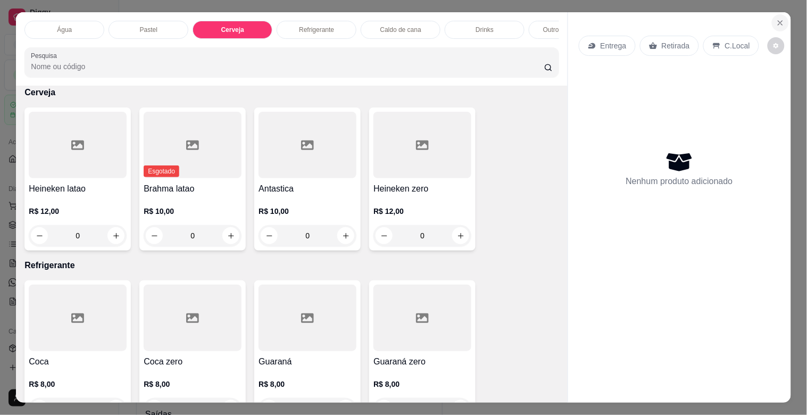
click at [776, 19] on icon "Close" at bounding box center [780, 23] width 9 height 9
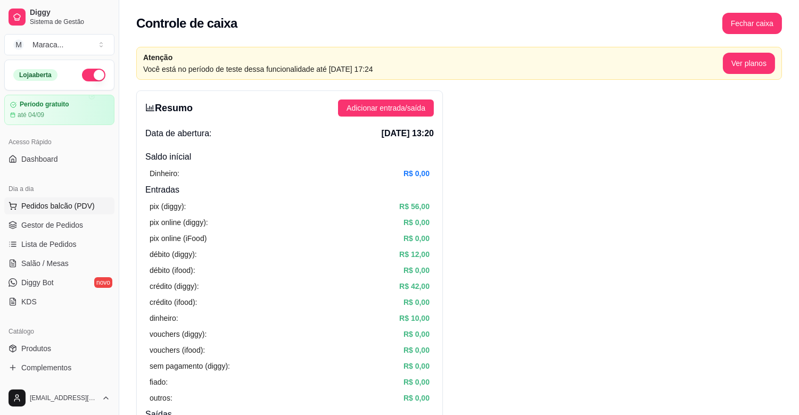
click at [89, 204] on span "Pedidos balcão (PDV)" at bounding box center [57, 206] width 73 height 11
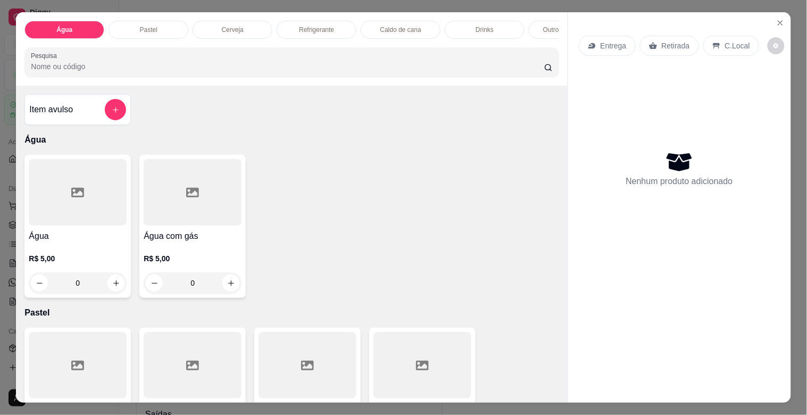
click at [233, 26] on p "Cerveja" at bounding box center [233, 30] width 22 height 9
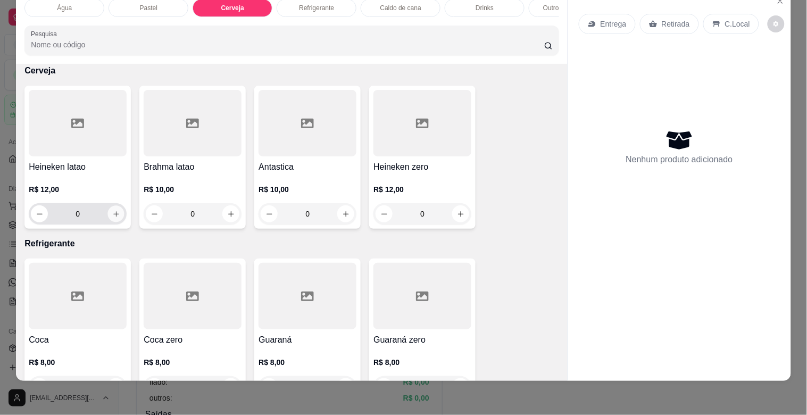
click at [112, 219] on button "increase-product-quantity" at bounding box center [116, 214] width 16 height 16
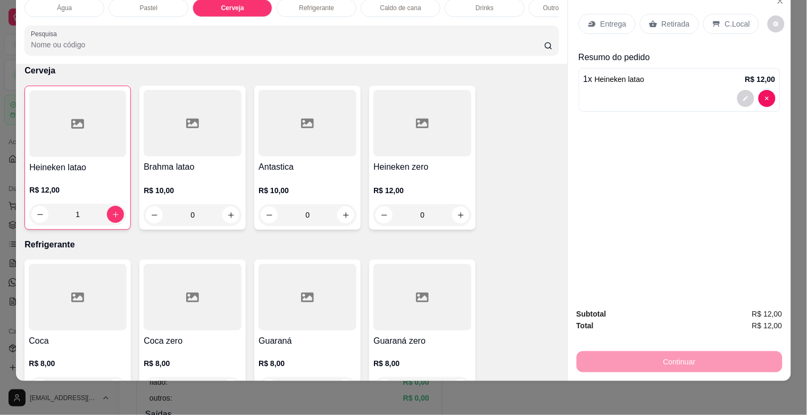
click at [520, 184] on div "Heineken latao R$ 12,00 1 Brahma latao R$ 10,00 0 Antastica R$ 10,00 0 Heineken…" at bounding box center [291, 158] width 534 height 144
click at [118, 211] on button "increase-product-quantity" at bounding box center [116, 214] width 16 height 16
click at [505, 148] on div "Heineken latao R$ 12,00 2 Brahma latao R$ 10,00 0 Antastica R$ 10,00 0 Heineken…" at bounding box center [291, 158] width 534 height 144
click at [113, 211] on icon "increase-product-quantity" at bounding box center [116, 215] width 8 height 8
type input "3"
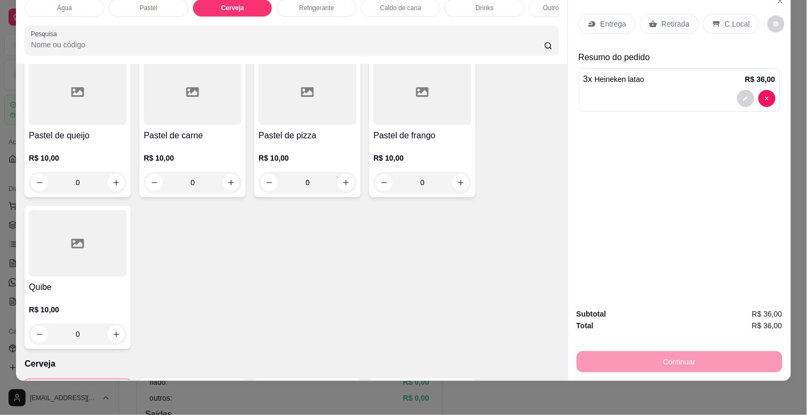
scroll to position [0, 0]
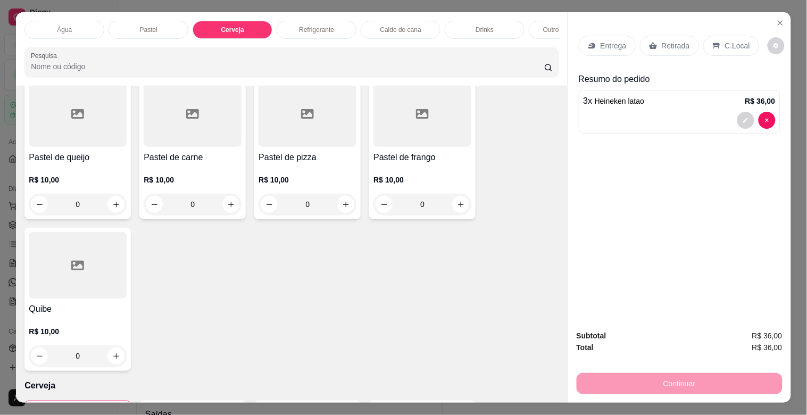
click at [39, 22] on div "Água" at bounding box center [64, 30] width 80 height 18
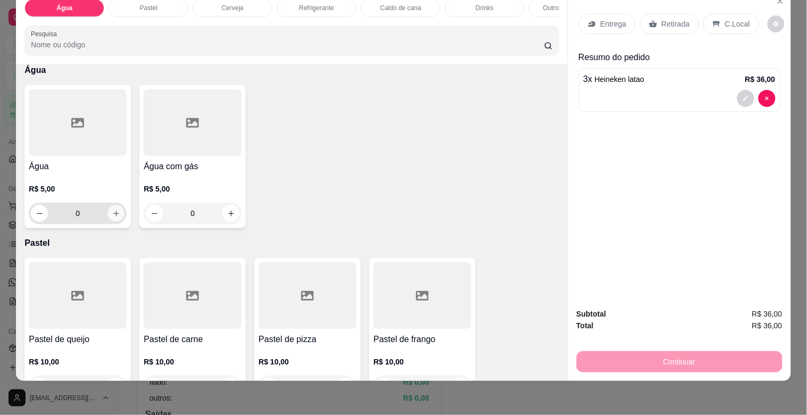
click at [117, 210] on button "increase-product-quantity" at bounding box center [116, 213] width 16 height 16
click at [108, 214] on button "increase-product-quantity" at bounding box center [116, 214] width 16 height 16
type input "2"
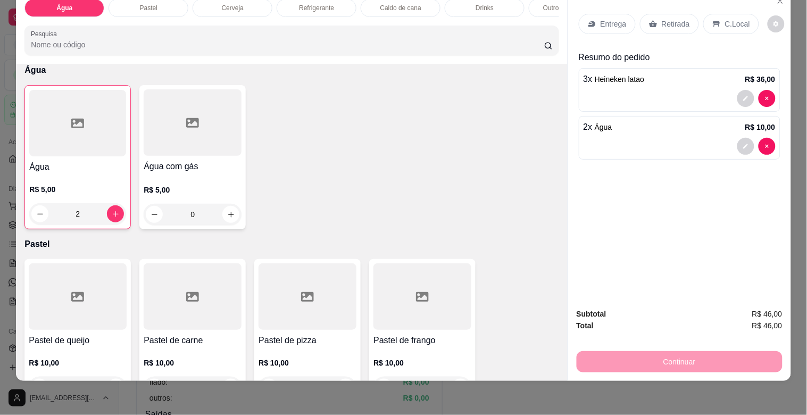
scroll to position [0, 0]
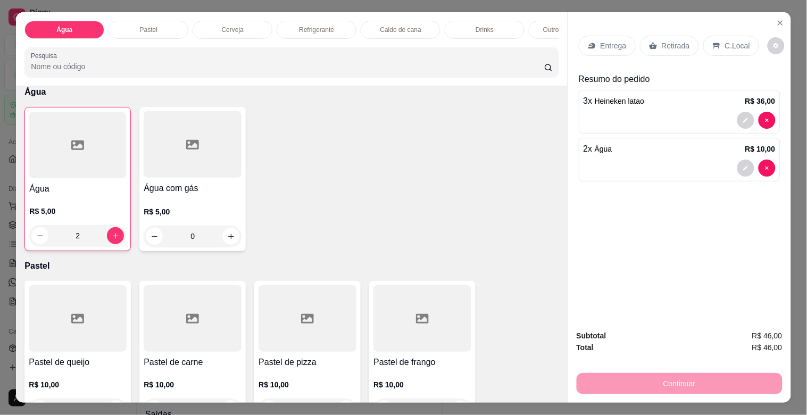
click at [142, 30] on div "Pastel" at bounding box center [149, 30] width 80 height 18
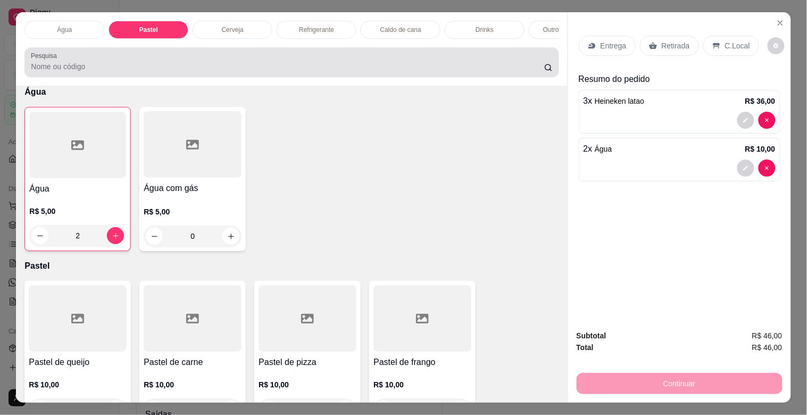
scroll to position [26, 0]
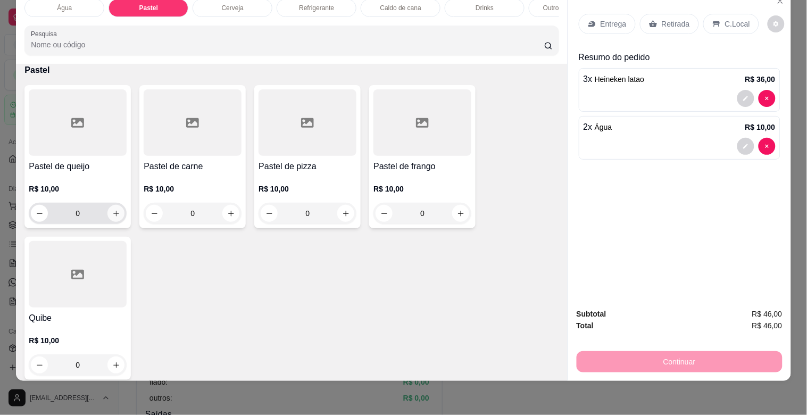
click at [113, 214] on icon "increase-product-quantity" at bounding box center [116, 214] width 8 height 8
type input "1"
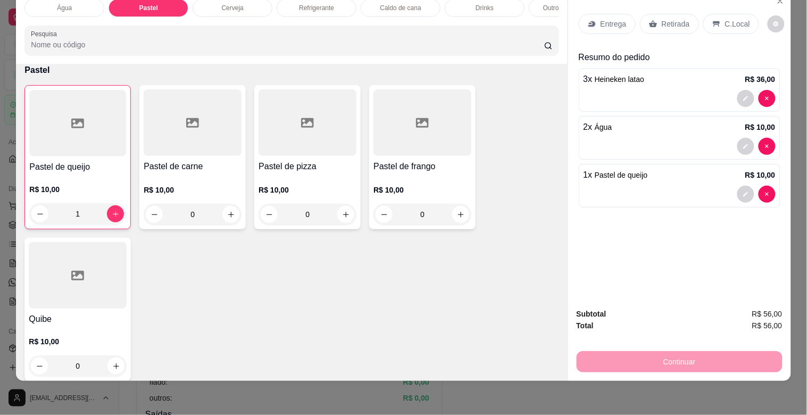
scroll to position [0, 0]
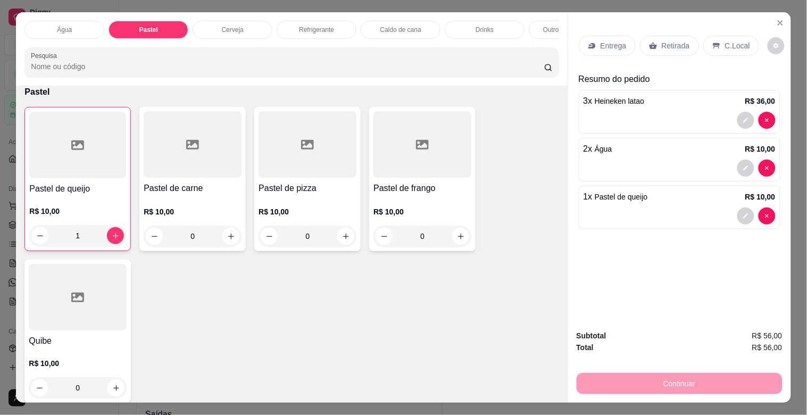
click at [310, 21] on div "Refrigerante" at bounding box center [317, 30] width 80 height 18
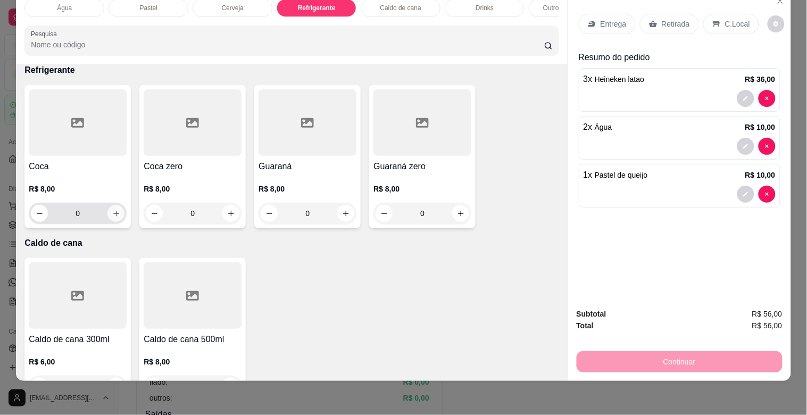
click at [108, 213] on button "increase-product-quantity" at bounding box center [116, 213] width 17 height 17
type input "1"
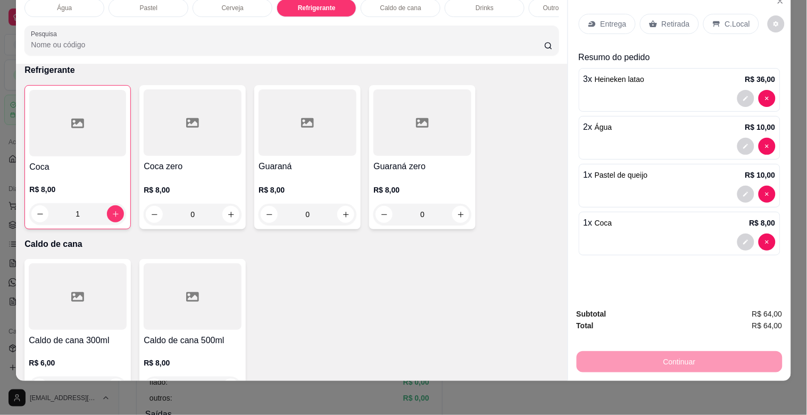
scroll to position [0, 0]
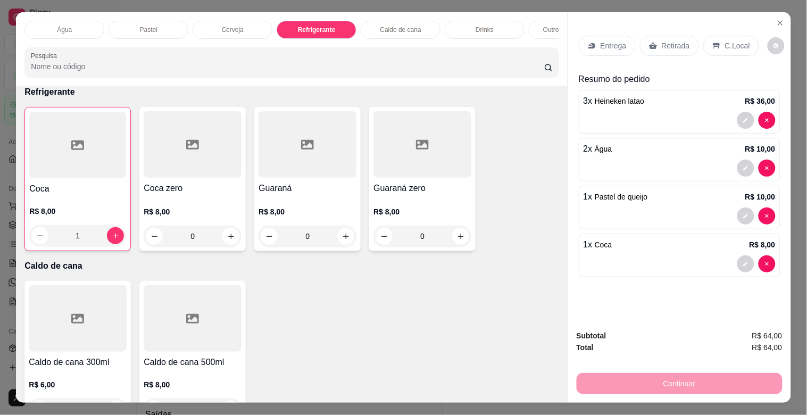
click at [490, 28] on div "Drinks" at bounding box center [485, 30] width 80 height 18
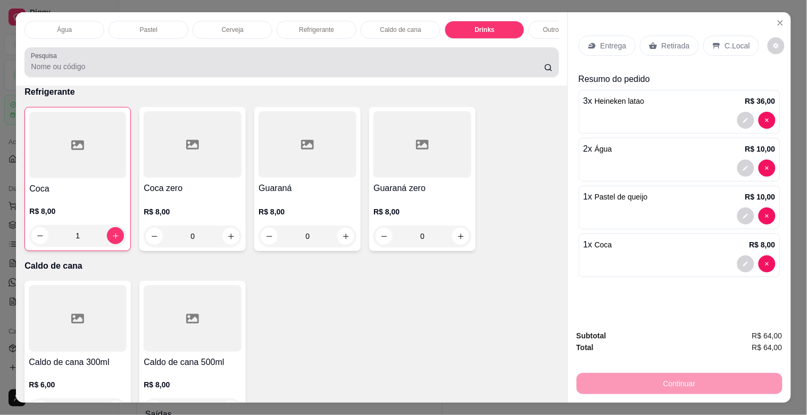
scroll to position [26, 0]
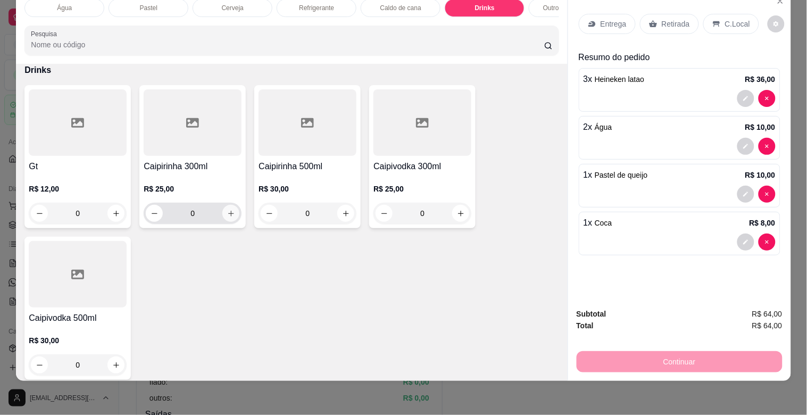
click at [227, 212] on icon "increase-product-quantity" at bounding box center [231, 214] width 8 height 8
type input "1"
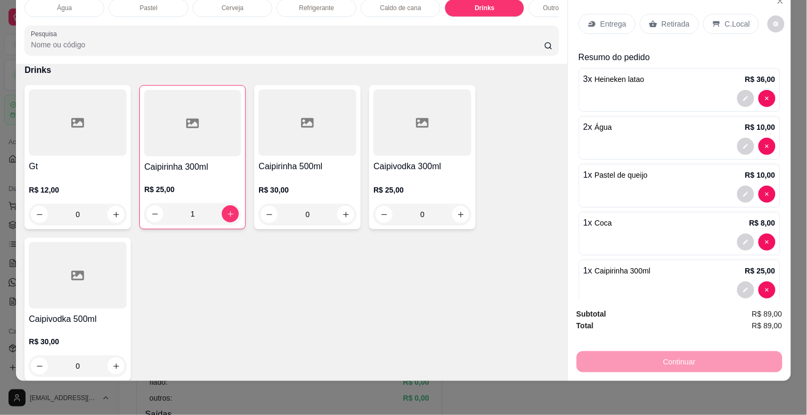
scroll to position [0, 0]
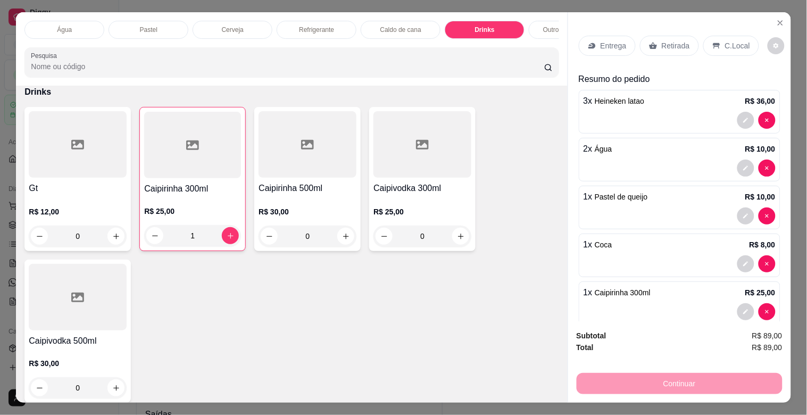
click at [153, 28] on div "Pastel" at bounding box center [149, 30] width 80 height 18
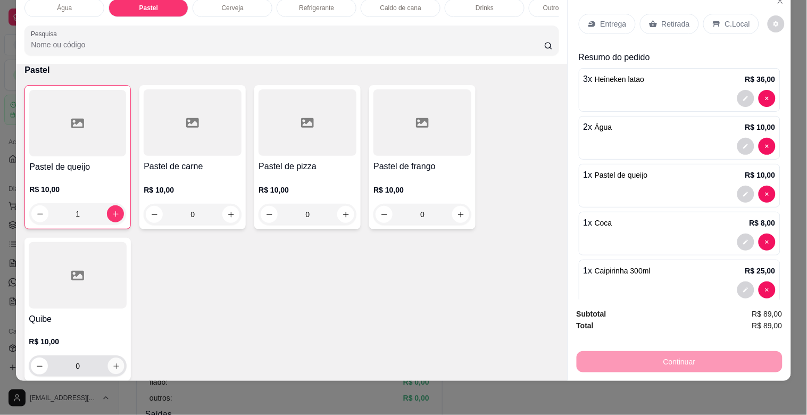
click at [113, 364] on icon "increase-product-quantity" at bounding box center [116, 366] width 8 height 8
type input "1"
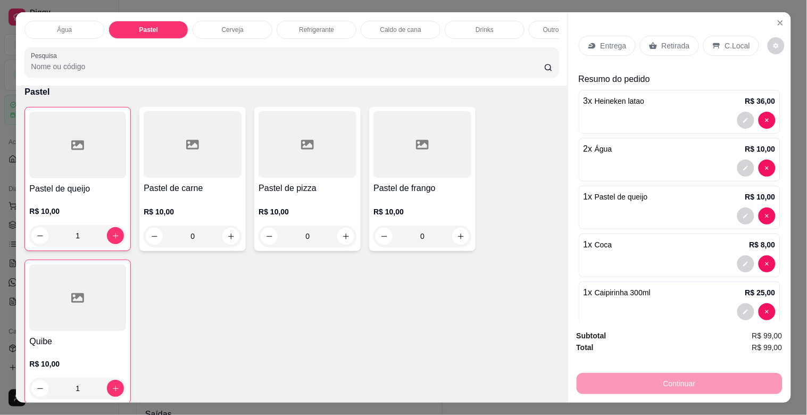
click at [234, 30] on div "Cerveja" at bounding box center [233, 30] width 80 height 18
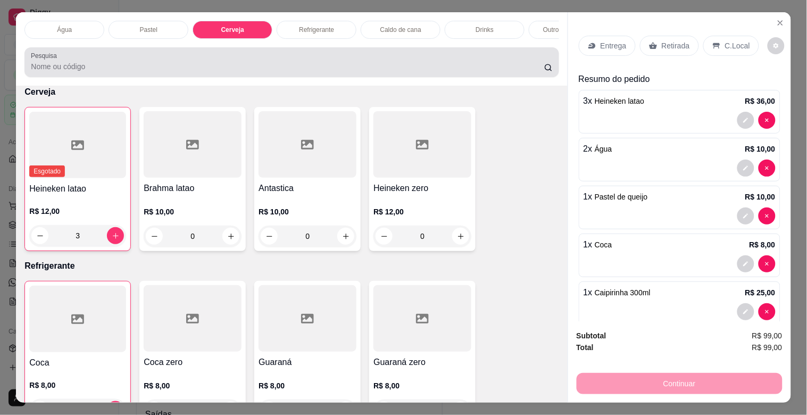
scroll to position [26, 0]
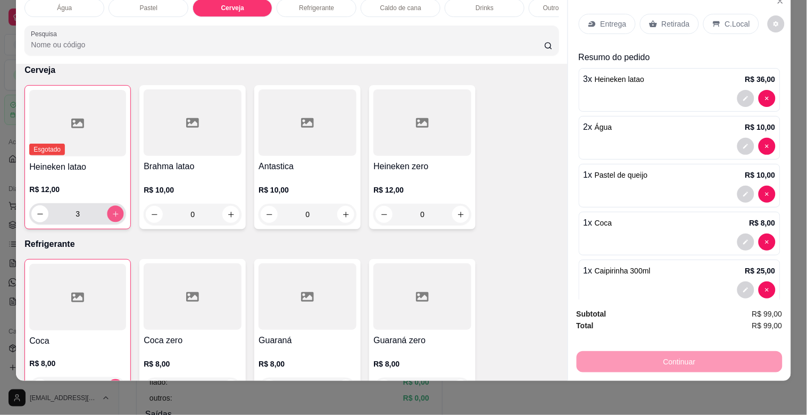
click at [114, 217] on icon "increase-product-quantity" at bounding box center [116, 214] width 8 height 8
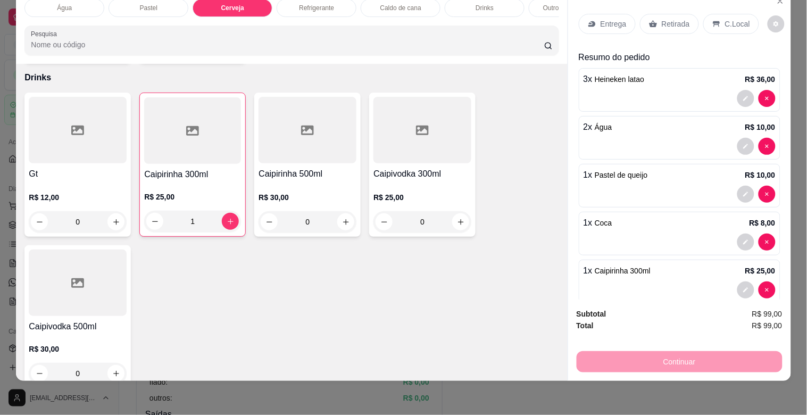
scroll to position [1089, 0]
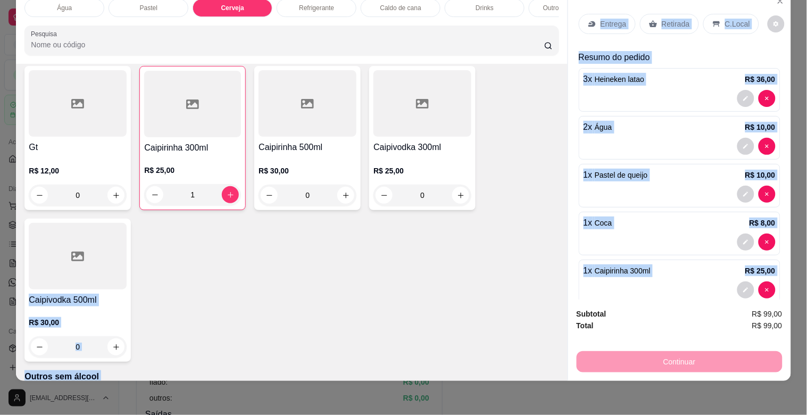
drag, startPoint x: 565, startPoint y: 297, endPoint x: 557, endPoint y: 278, distance: 20.6
click at [557, 278] on div "Água Pastel Cerveja Refrigerante Caldo de cana Drinks Outros sem álcool Pesquis…" at bounding box center [403, 185] width 775 height 390
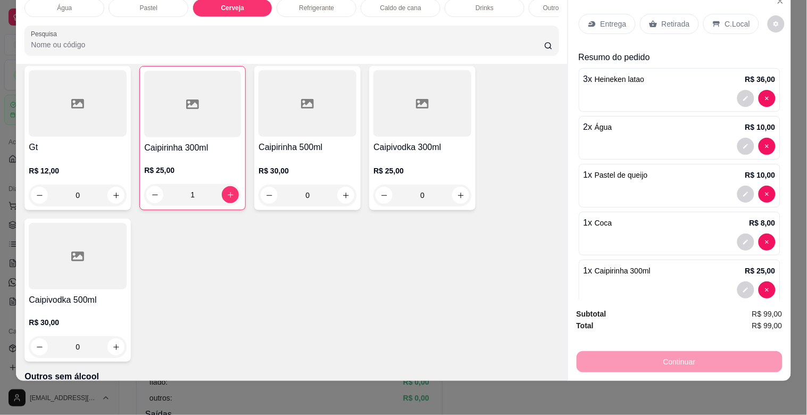
click at [555, 283] on div "Item avulso Água Água R$ 5,00 2 Água com gás R$ 5,00 0 Pastel Pastel de queijo …" at bounding box center [291, 222] width 551 height 317
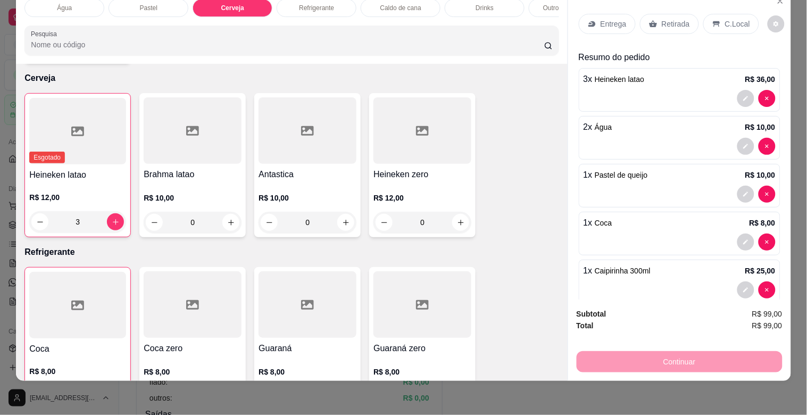
scroll to position [534, 0]
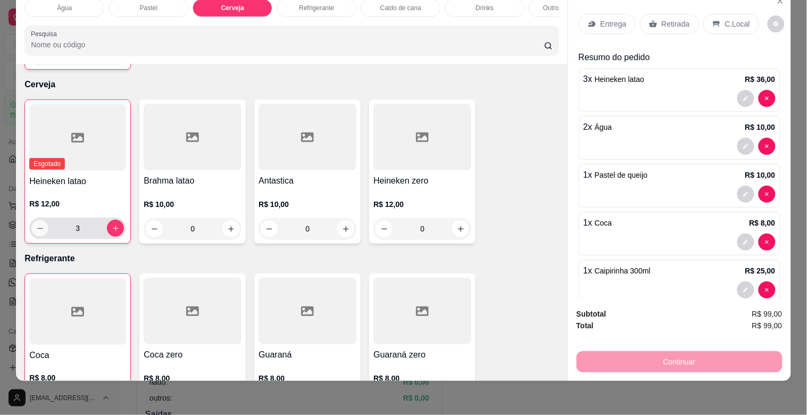
click at [39, 228] on icon "decrease-product-quantity" at bounding box center [40, 229] width 8 height 8
click at [112, 232] on icon "increase-product-quantity" at bounding box center [116, 229] width 8 height 8
click at [39, 221] on button "decrease-product-quantity" at bounding box center [39, 228] width 17 height 17
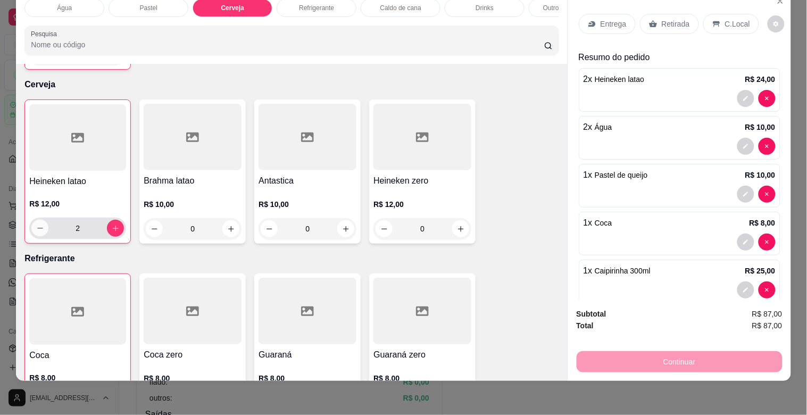
click at [39, 221] on button "decrease-product-quantity" at bounding box center [39, 228] width 17 height 17
click at [39, 221] on button "decrease-product-quantity" at bounding box center [40, 228] width 16 height 16
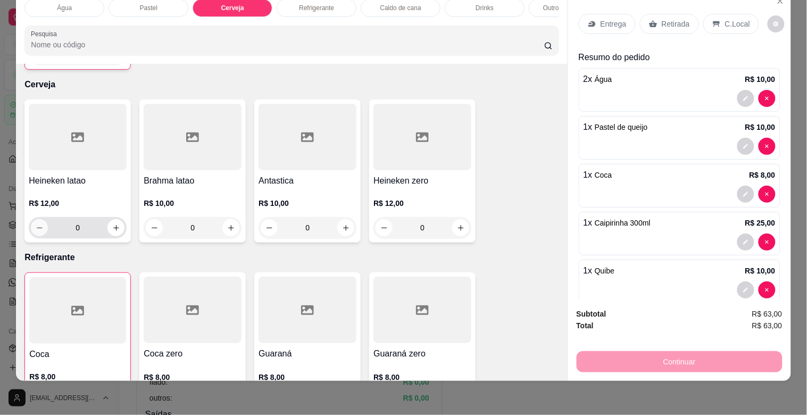
click at [39, 221] on button "decrease-product-quantity" at bounding box center [39, 227] width 17 height 17
click at [111, 236] on div "0" at bounding box center [78, 227] width 94 height 21
click at [111, 236] on button "increase-product-quantity" at bounding box center [116, 227] width 17 height 17
click at [111, 236] on button "increase-product-quantity" at bounding box center [115, 228] width 17 height 17
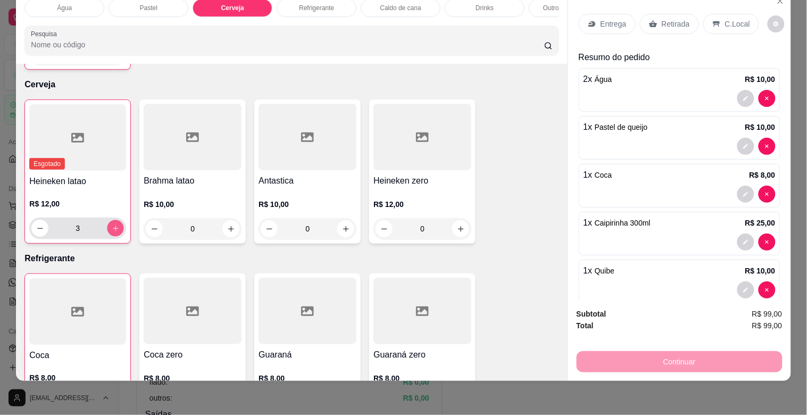
click at [111, 236] on button "increase-product-quantity" at bounding box center [116, 228] width 16 height 16
click at [36, 225] on icon "decrease-product-quantity" at bounding box center [40, 229] width 8 height 8
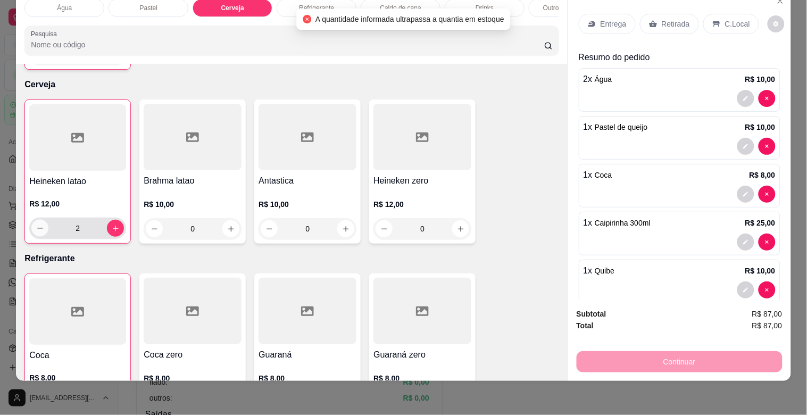
click at [36, 225] on icon "decrease-product-quantity" at bounding box center [40, 229] width 8 height 8
type input "1"
click at [61, 151] on div at bounding box center [77, 137] width 97 height 67
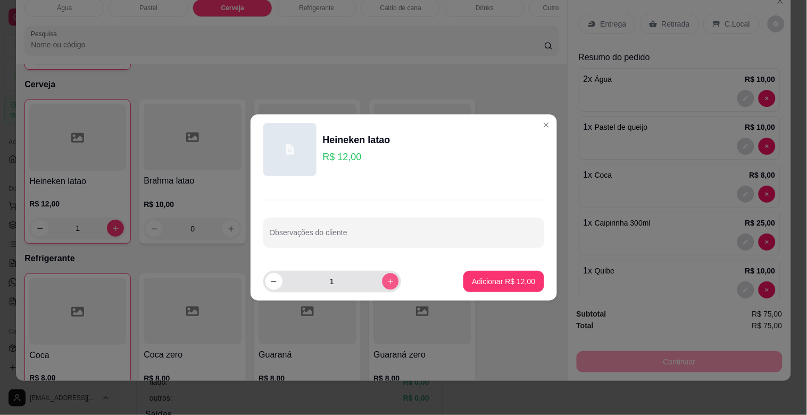
click at [385, 277] on button "increase-product-quantity" at bounding box center [390, 281] width 16 height 16
click at [385, 277] on button "increase-product-quantity" at bounding box center [390, 281] width 17 height 17
type input "4"
click at [513, 274] on button "Adicionar R$ 48,00" at bounding box center [504, 281] width 78 height 21
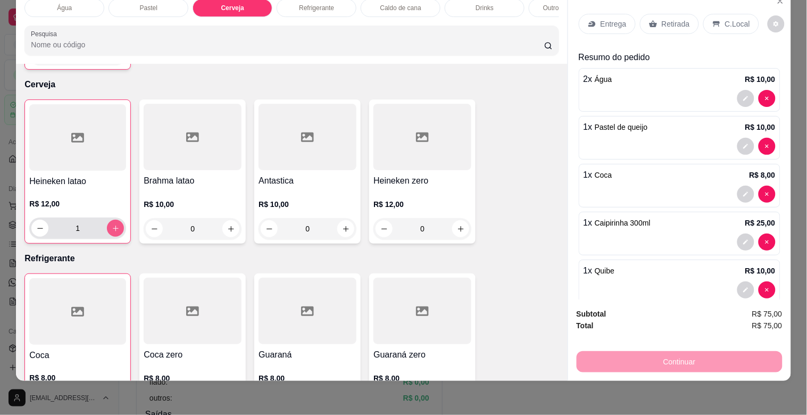
click at [112, 235] on button "increase-product-quantity" at bounding box center [115, 228] width 17 height 17
click at [112, 235] on button "increase-product-quantity" at bounding box center [116, 228] width 16 height 16
click at [112, 235] on button "increase-product-quantity" at bounding box center [115, 228] width 17 height 17
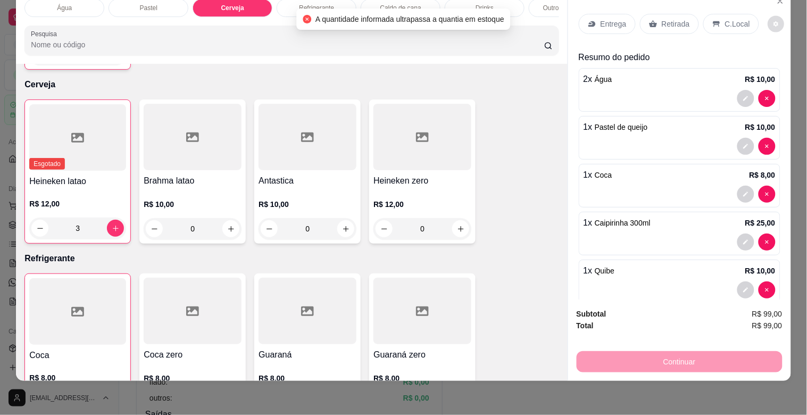
click at [771, 7] on div "Entrega Retirada C.Local Resumo do pedido 2 x Água R$ 10,00 1 x Pastel de queij…" at bounding box center [679, 144] width 223 height 309
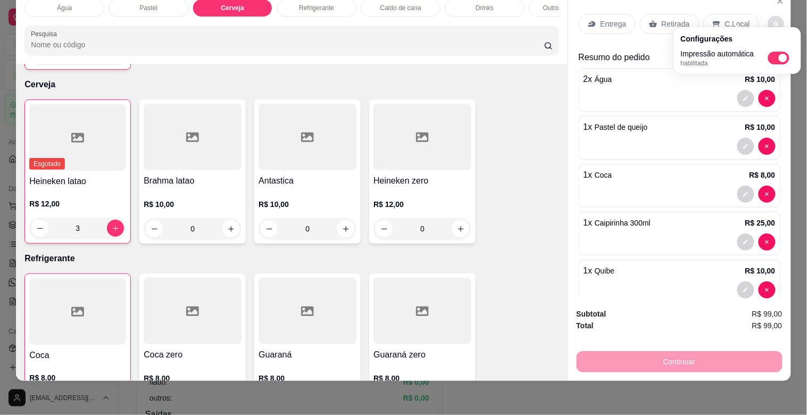
click at [725, 22] on div "C.Local" at bounding box center [732, 24] width 56 height 20
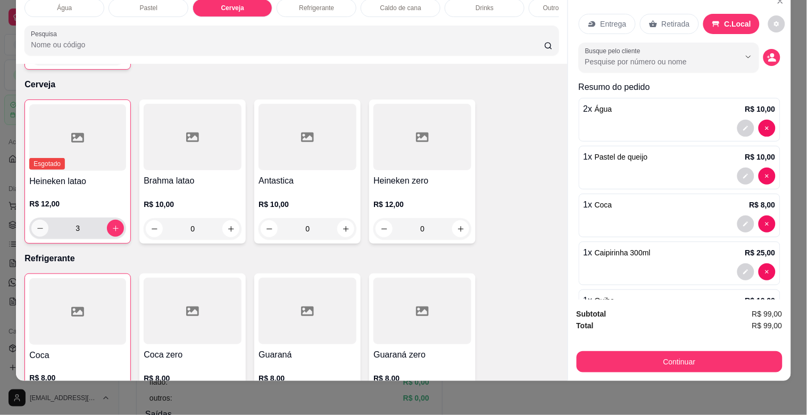
click at [36, 230] on icon "decrease-product-quantity" at bounding box center [40, 229] width 8 height 8
click at [115, 227] on button "increase-product-quantity" at bounding box center [115, 228] width 17 height 17
type input "3"
click at [115, 227] on button "increase-product-quantity" at bounding box center [115, 228] width 17 height 17
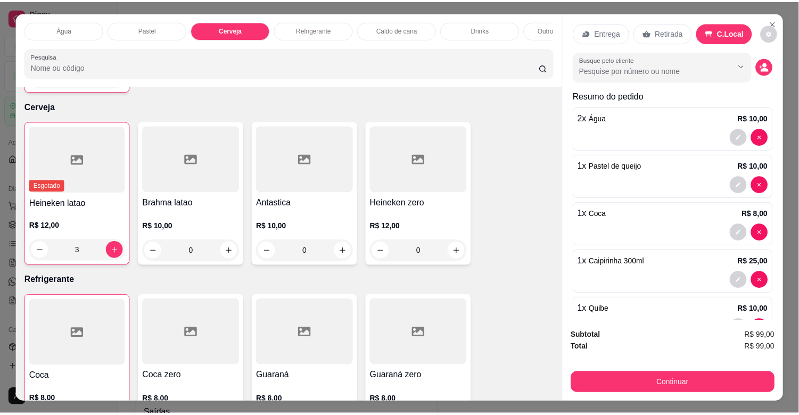
scroll to position [0, 0]
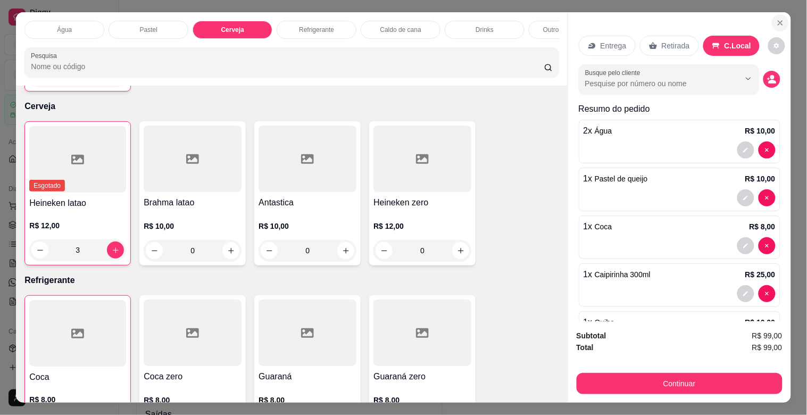
click at [778, 19] on icon "Close" at bounding box center [780, 23] width 9 height 9
